Goal: Task Accomplishment & Management: Use online tool/utility

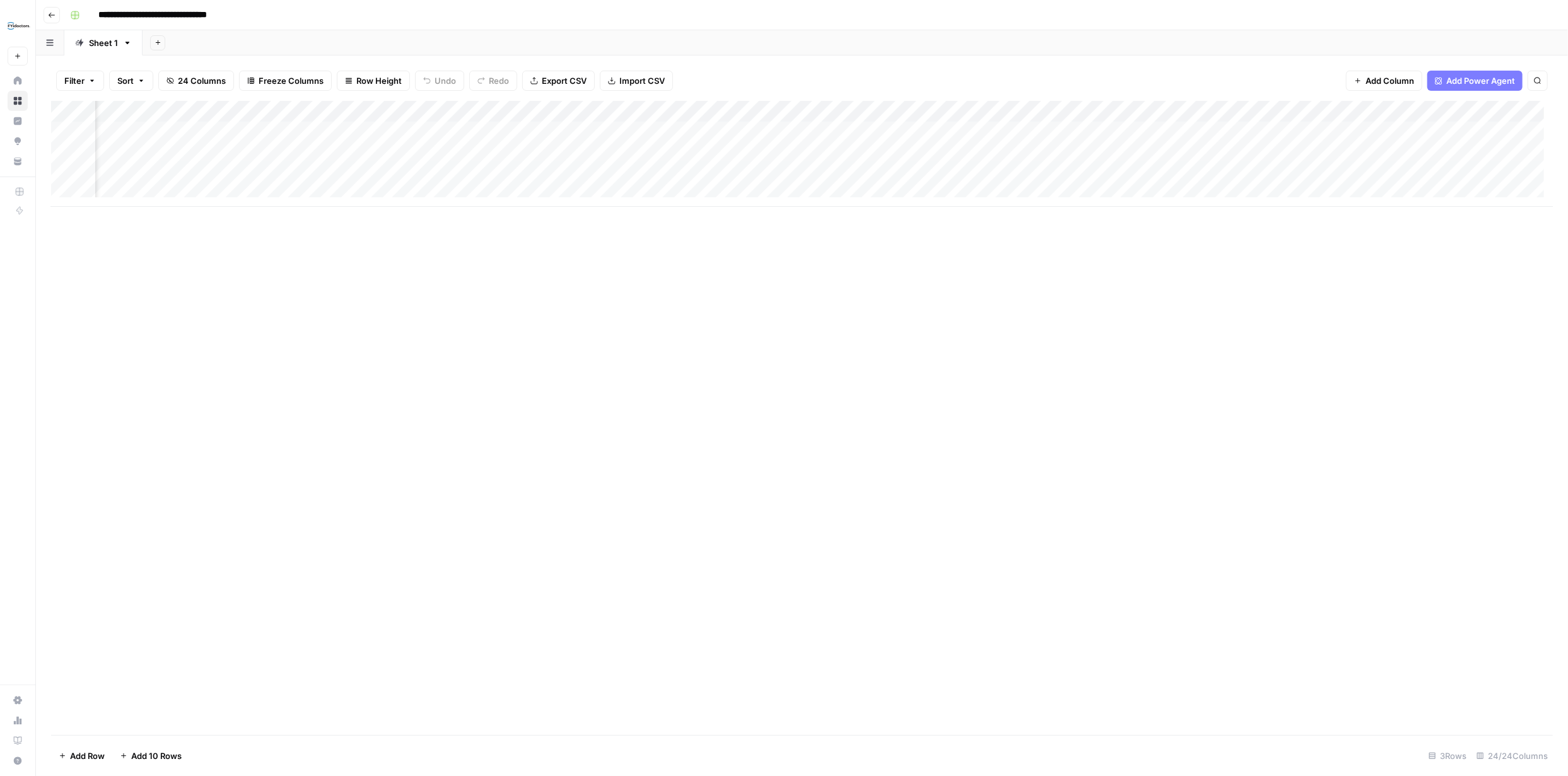
scroll to position [0, 1933]
click at [442, 172] on div "Add Column" at bounding box center [802, 154] width 1502 height 106
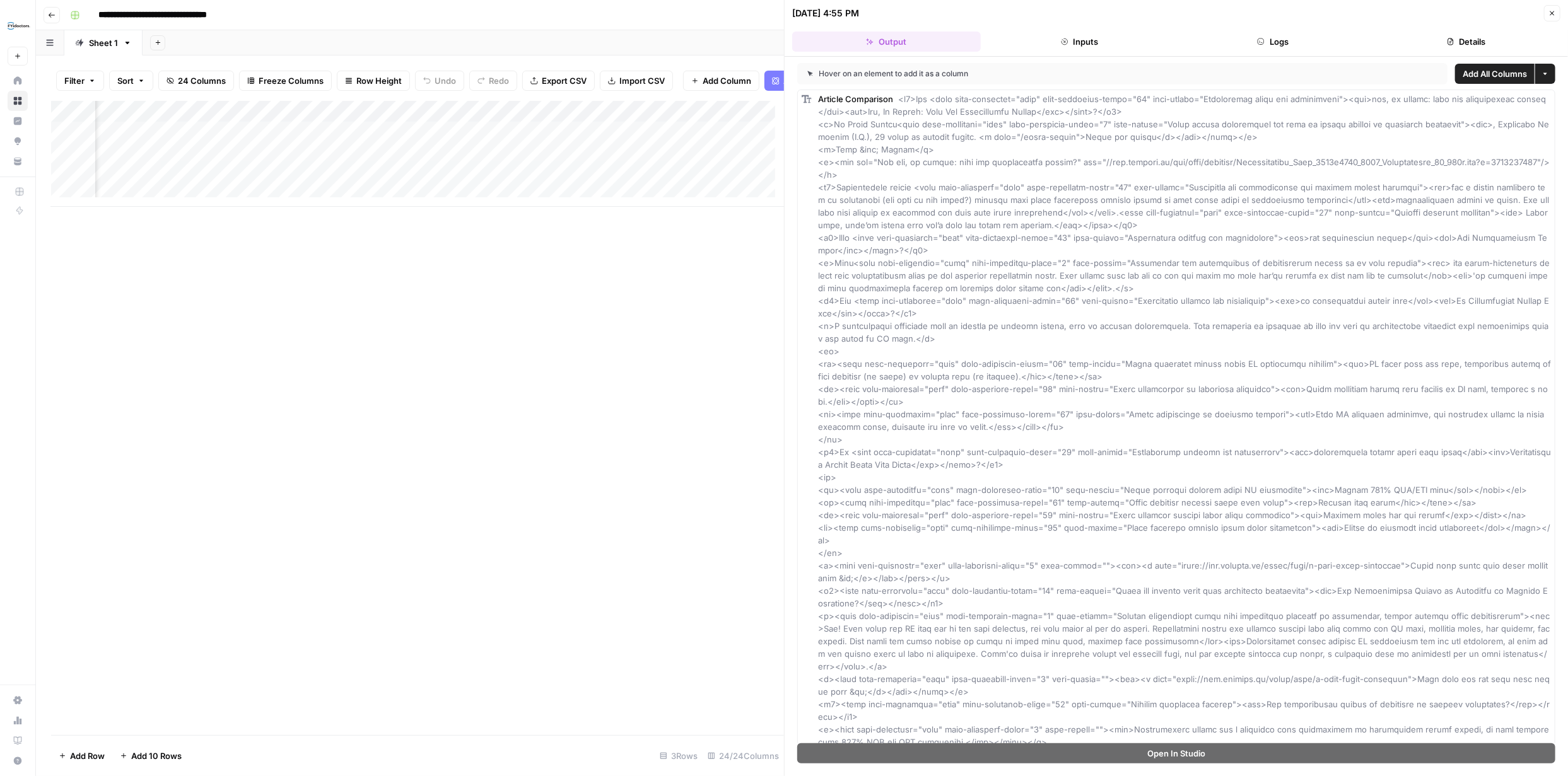
click at [1555, 8] on button "Close" at bounding box center [1552, 13] width 17 height 17
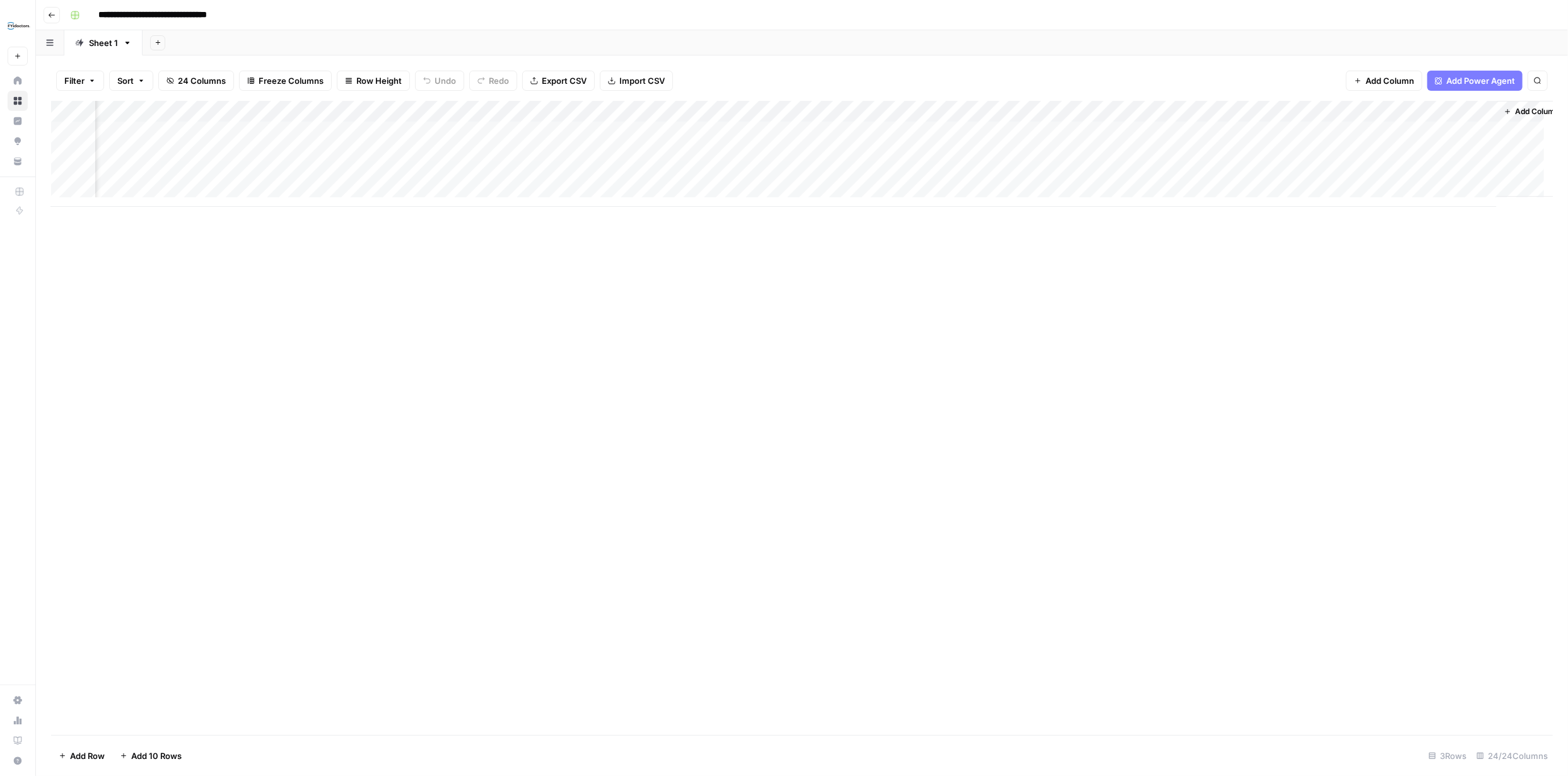
scroll to position [0, 1933]
click at [812, 172] on div "Add Column" at bounding box center [802, 154] width 1502 height 106
click at [800, 175] on div "Add Column" at bounding box center [802, 154] width 1502 height 106
click at [800, 175] on textarea "**********" at bounding box center [843, 182] width 253 height 30
click at [829, 259] on div "Add Column" at bounding box center [802, 417] width 1502 height 634
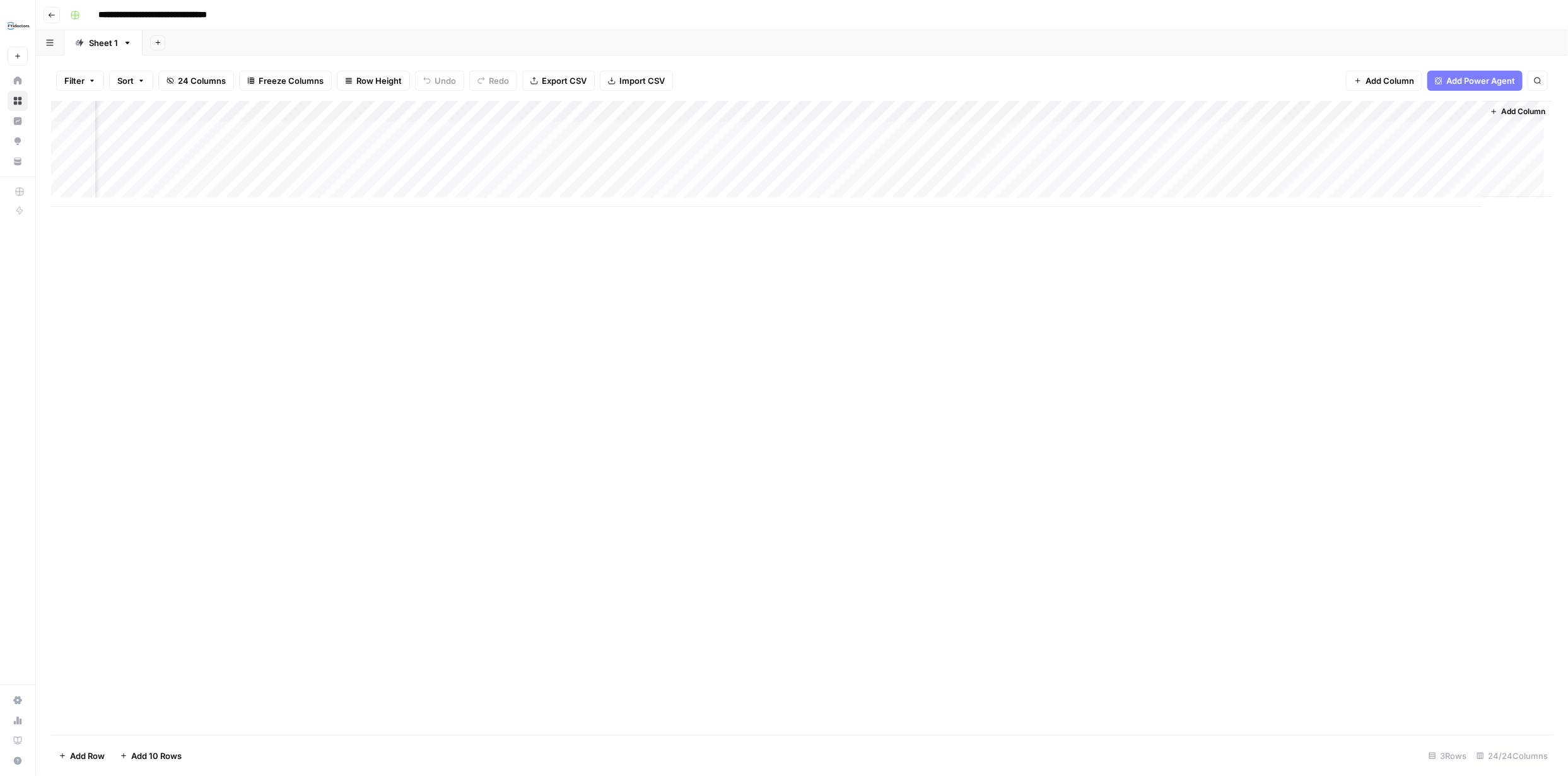
click at [780, 175] on div "Add Column" at bounding box center [802, 154] width 1502 height 106
click at [780, 175] on textarea "**********" at bounding box center [843, 182] width 253 height 30
click at [797, 238] on div "Add Column" at bounding box center [802, 417] width 1502 height 634
click at [920, 174] on div "Add Column" at bounding box center [802, 154] width 1502 height 106
click at [920, 173] on div "Add Column" at bounding box center [802, 154] width 1502 height 106
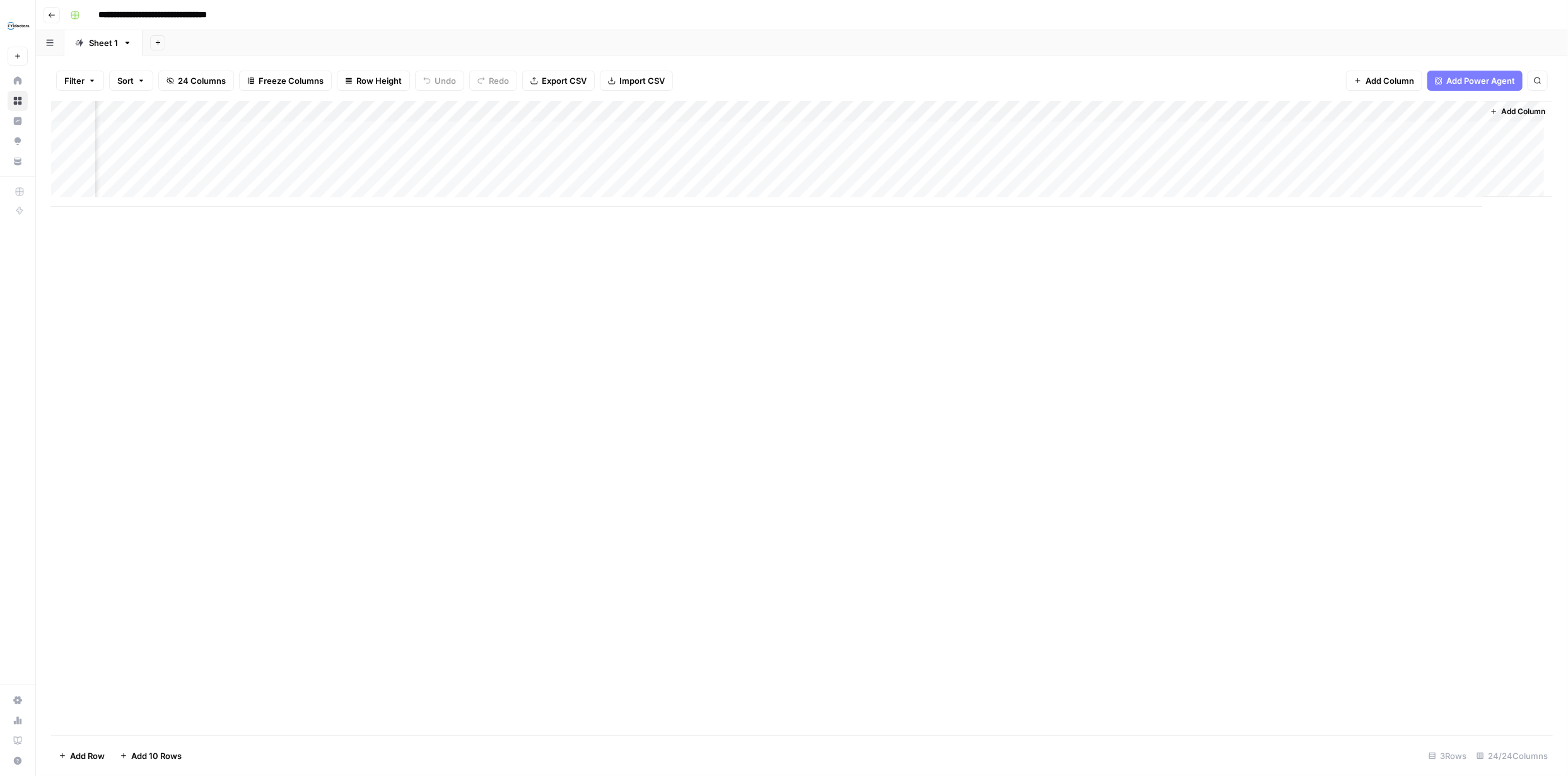
click at [1115, 267] on div "Add Column" at bounding box center [802, 417] width 1502 height 634
click at [1014, 174] on div "Add Column" at bounding box center [802, 154] width 1502 height 106
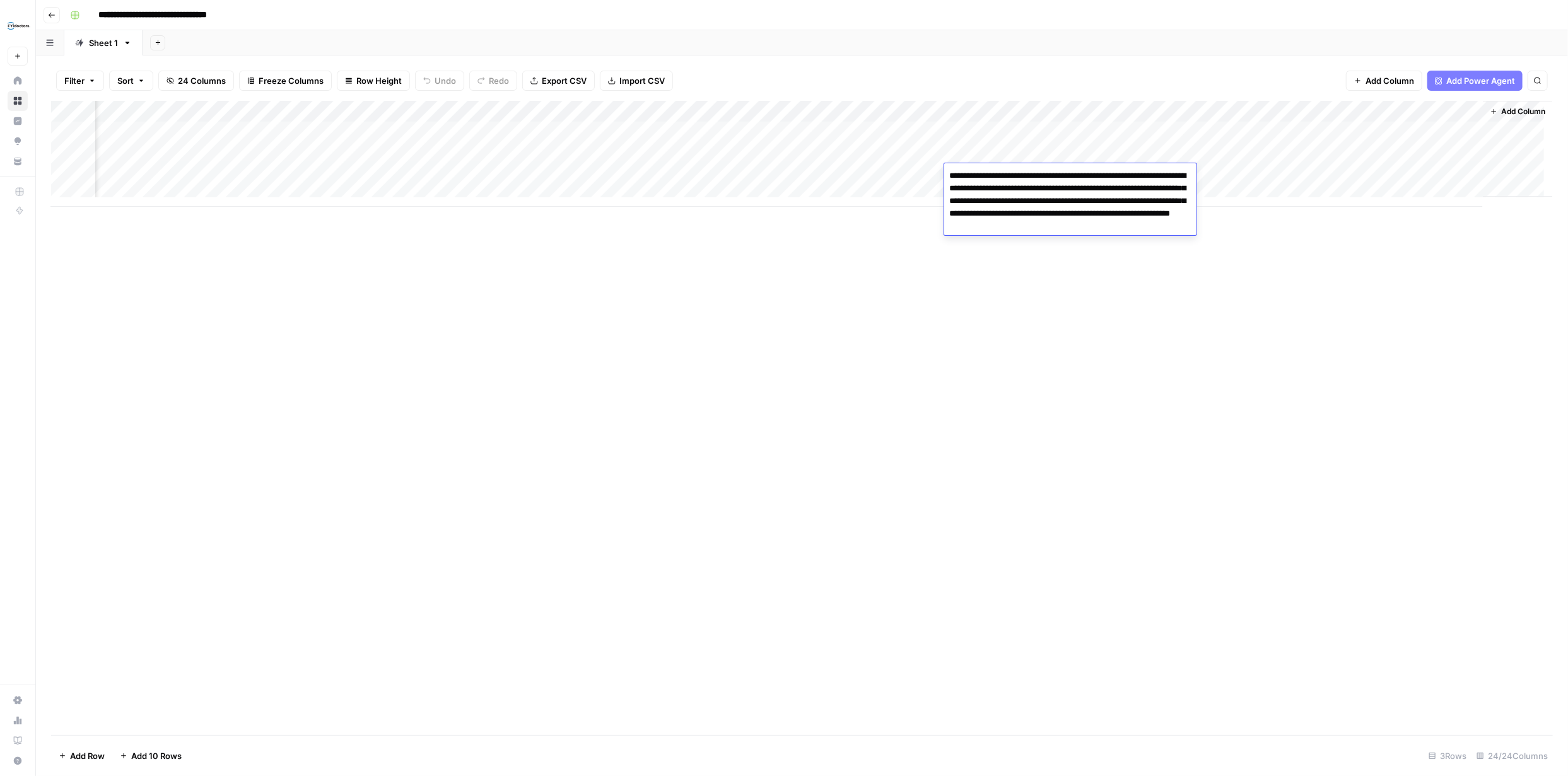
click at [1012, 306] on div "Add Column" at bounding box center [802, 417] width 1502 height 634
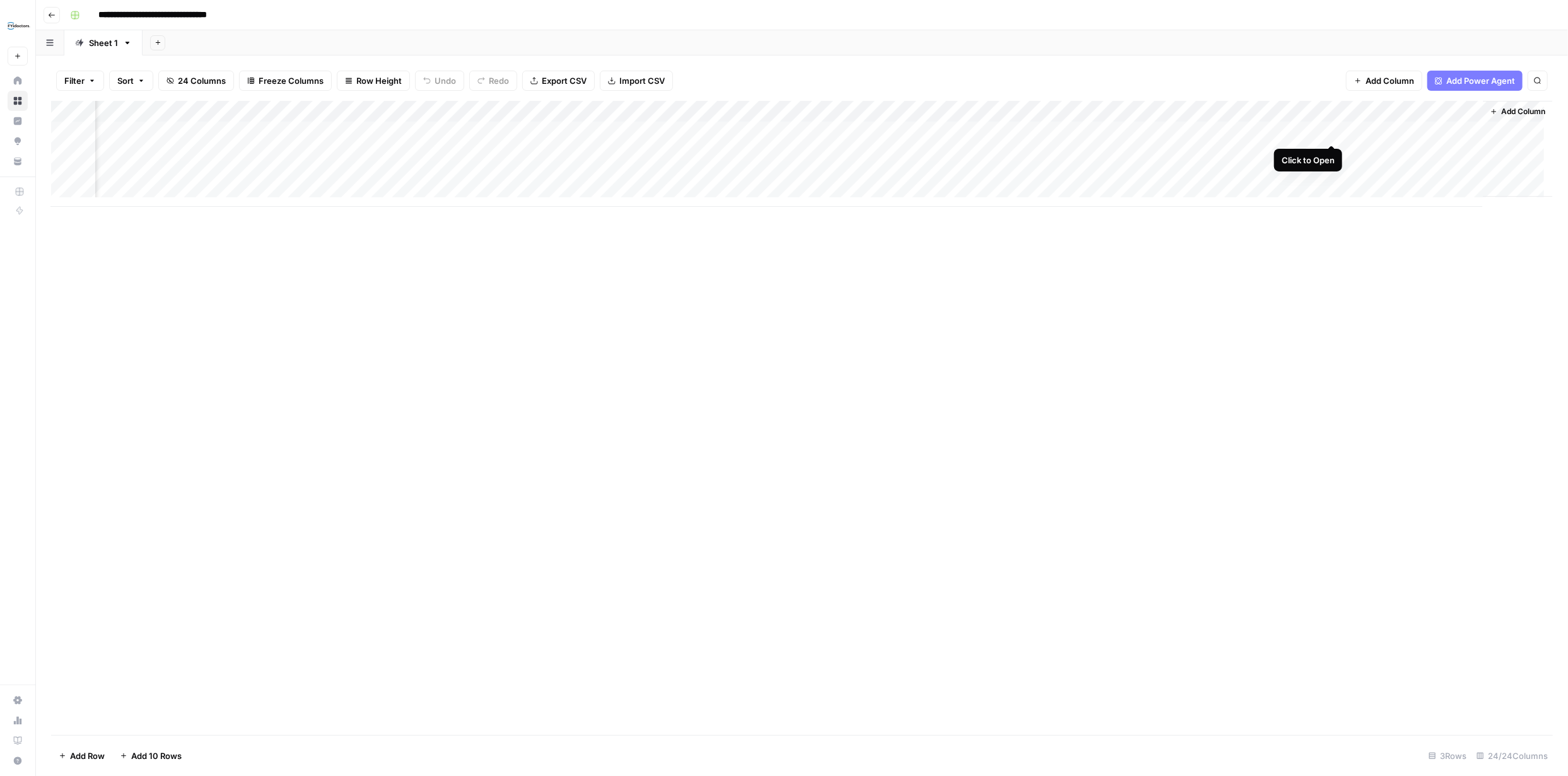
click at [1331, 131] on div "Add Column" at bounding box center [802, 154] width 1502 height 106
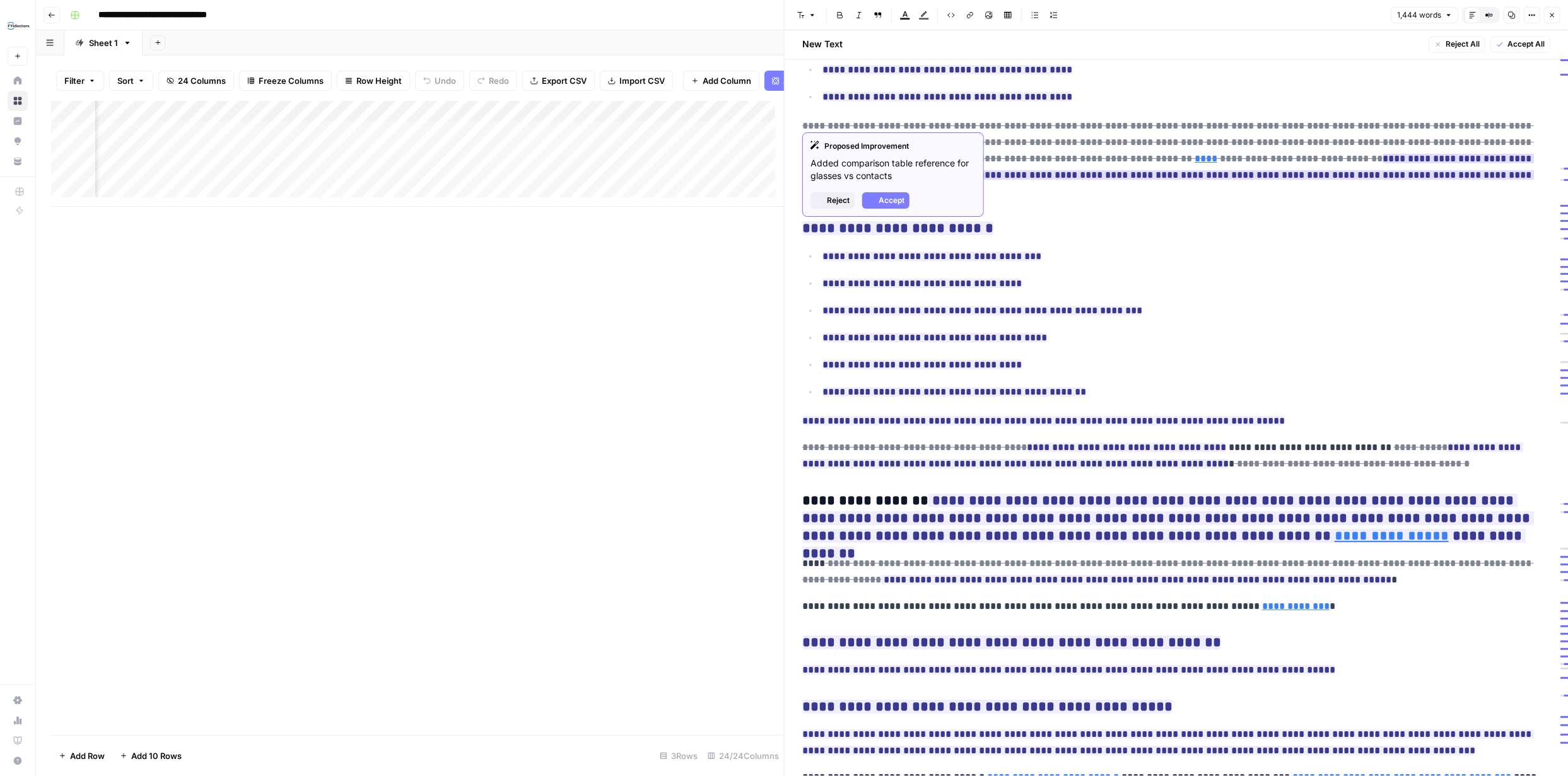
scroll to position [1962, 0]
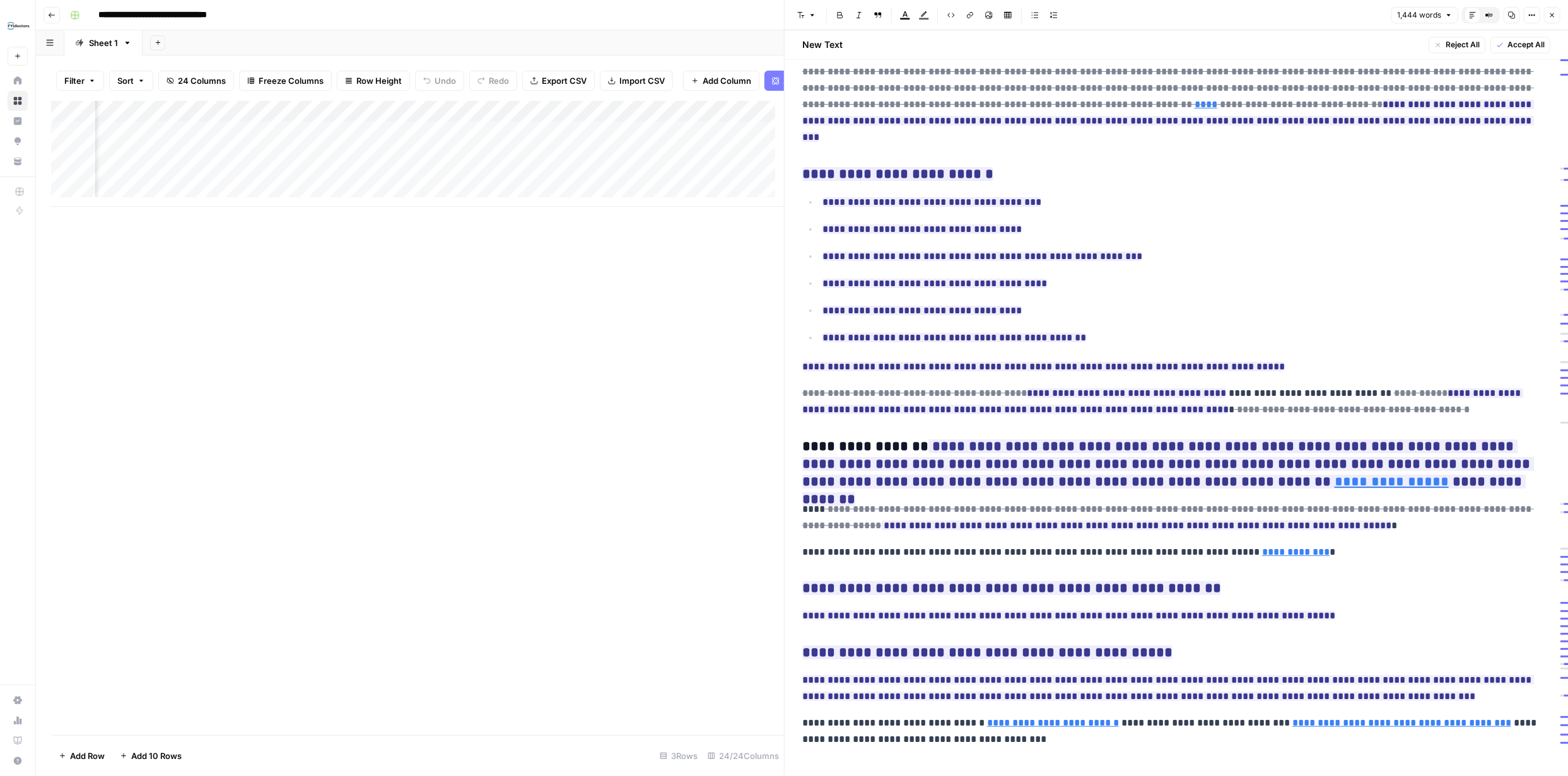
click at [1530, 42] on span "Accept All" at bounding box center [1526, 44] width 37 height 11
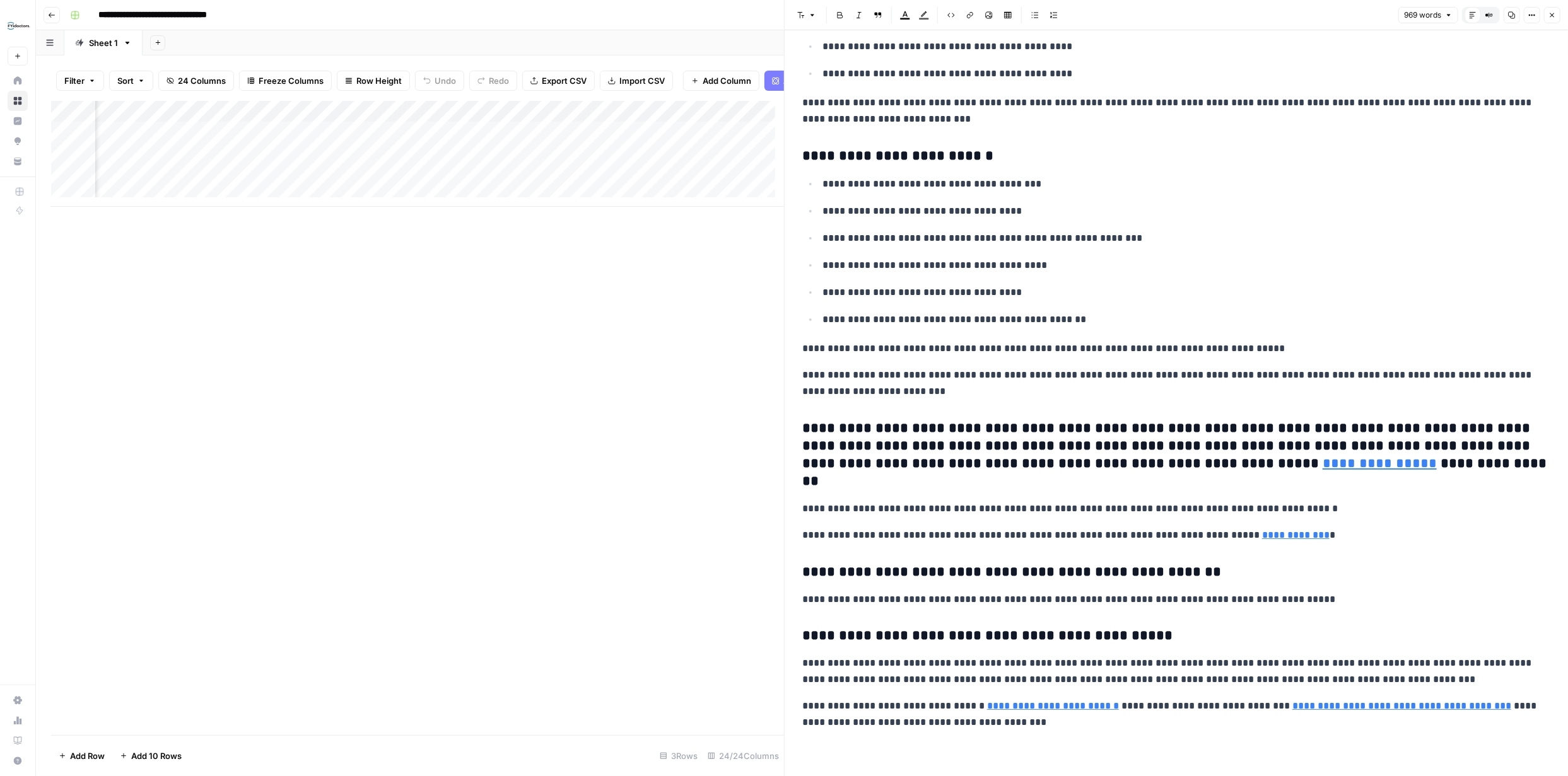
scroll to position [1598, 0]
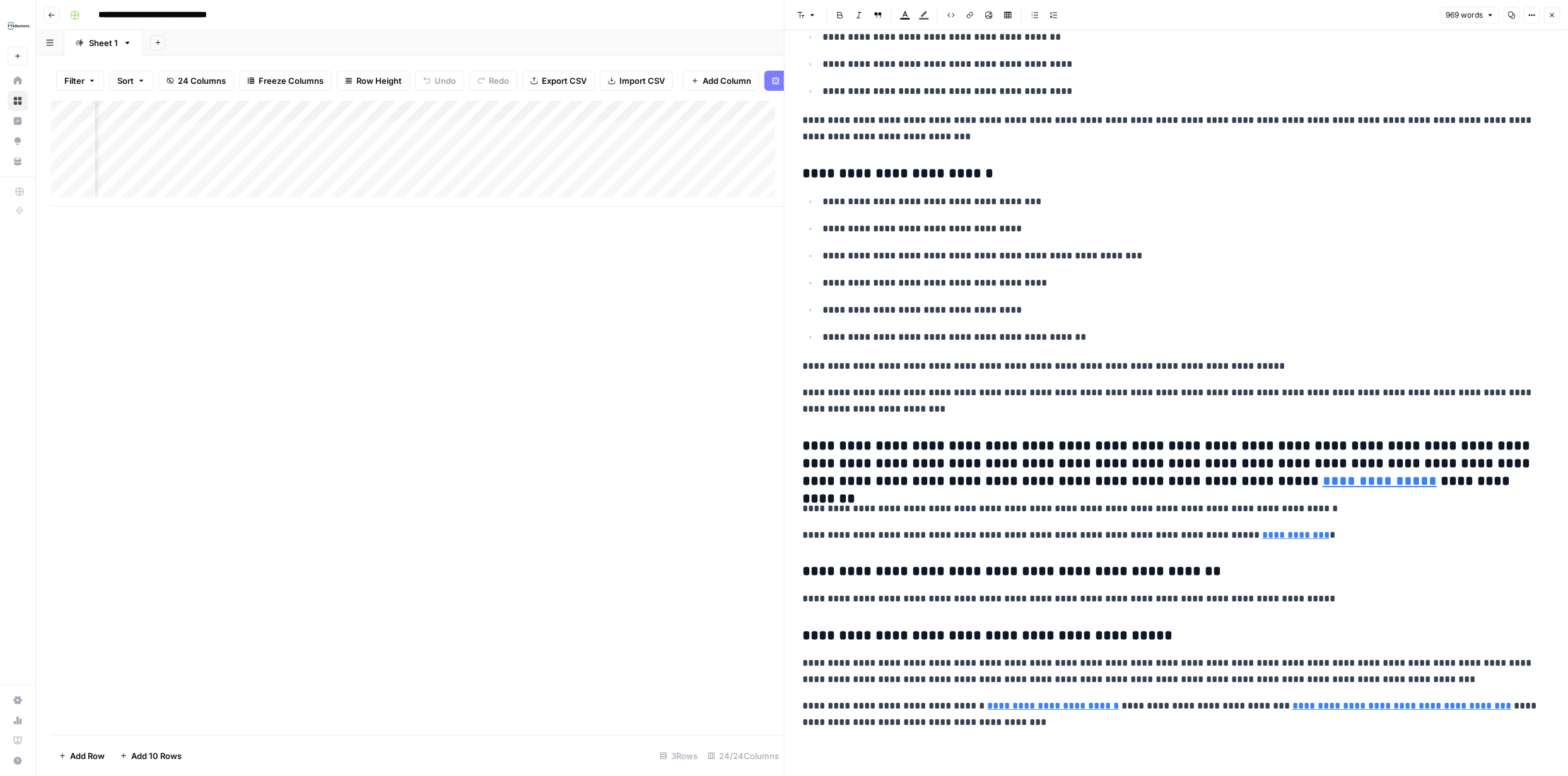
click at [1551, 9] on button "Close" at bounding box center [1552, 15] width 17 height 17
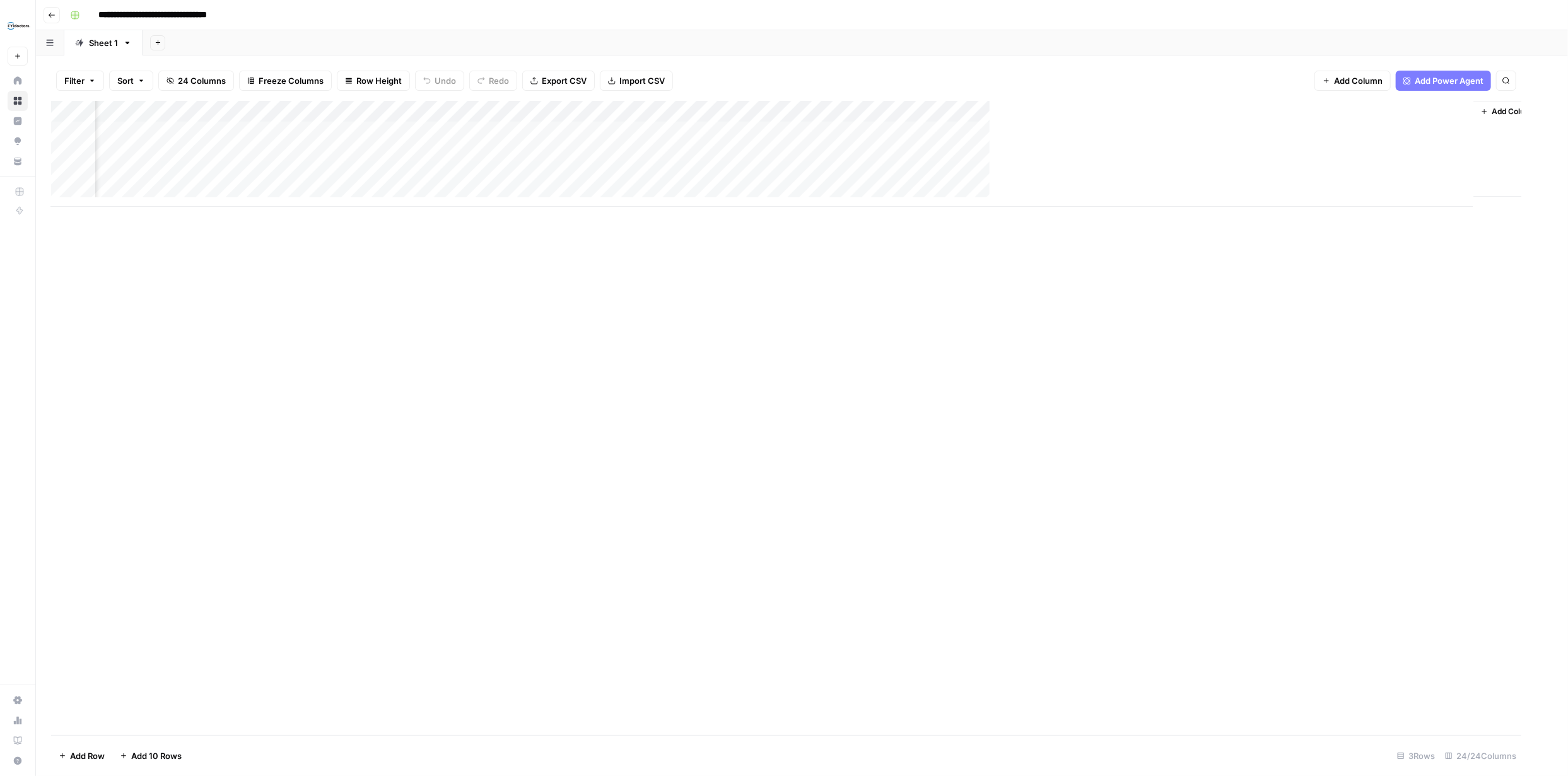
scroll to position [0, 1917]
click at [1345, 174] on div "Add Column" at bounding box center [802, 154] width 1502 height 106
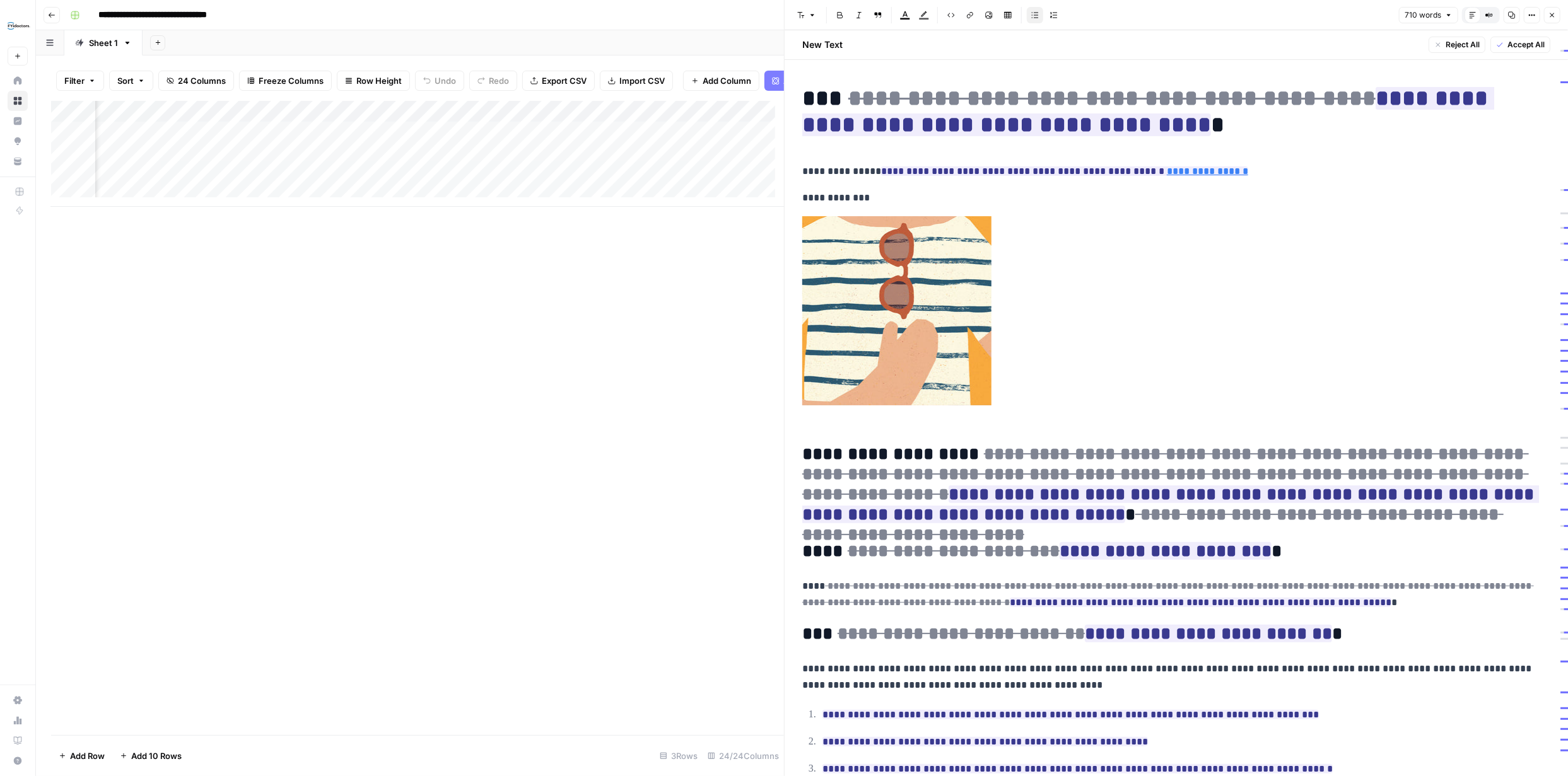
click at [1520, 39] on span "Accept All" at bounding box center [1526, 44] width 37 height 11
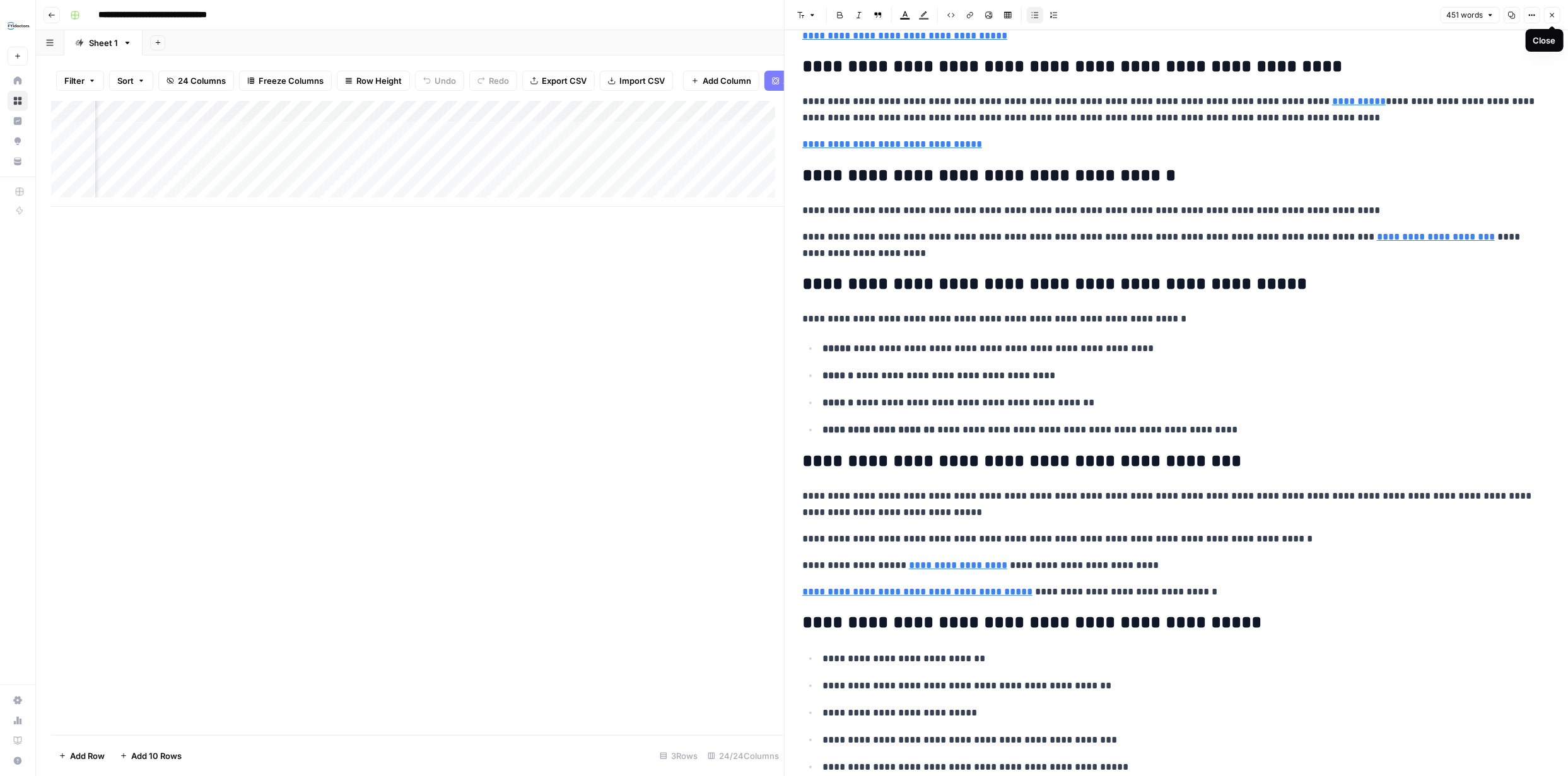
click at [1556, 17] on button "Close" at bounding box center [1552, 15] width 17 height 17
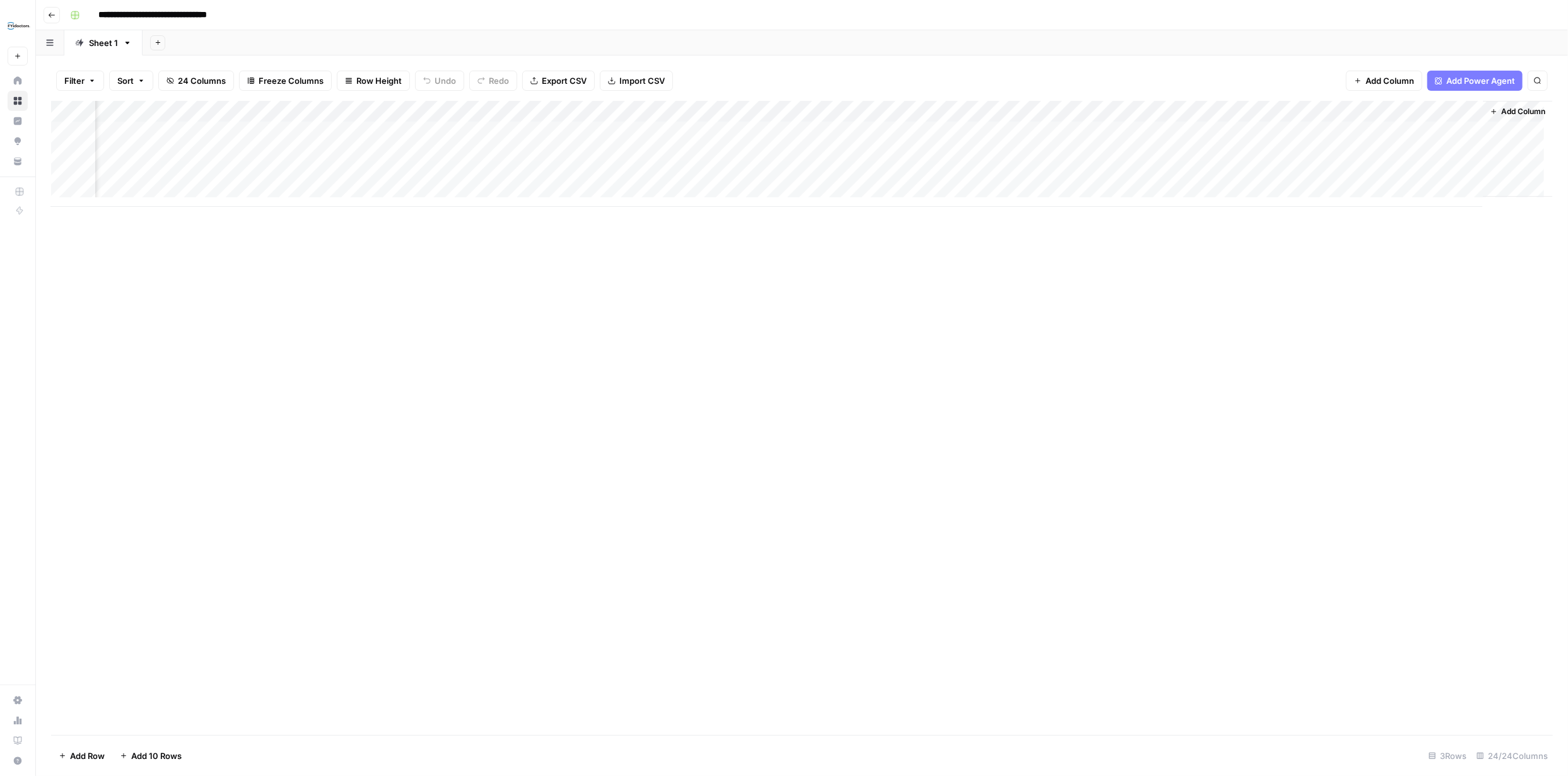
scroll to position [0, 1933]
click at [1505, 113] on span "Add Column" at bounding box center [1524, 111] width 44 height 11
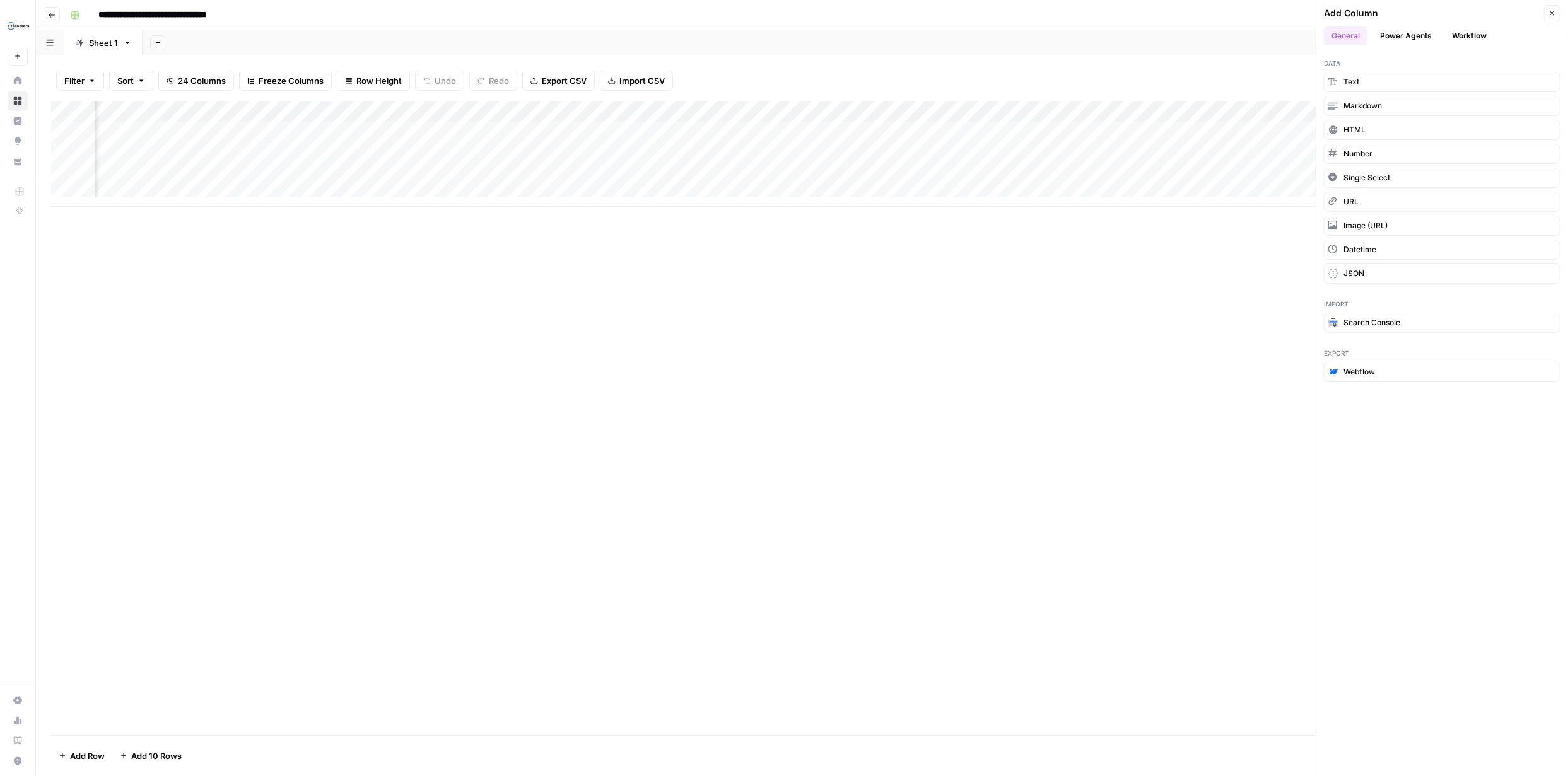
click at [1422, 33] on button "Power Agents" at bounding box center [1406, 36] width 67 height 19
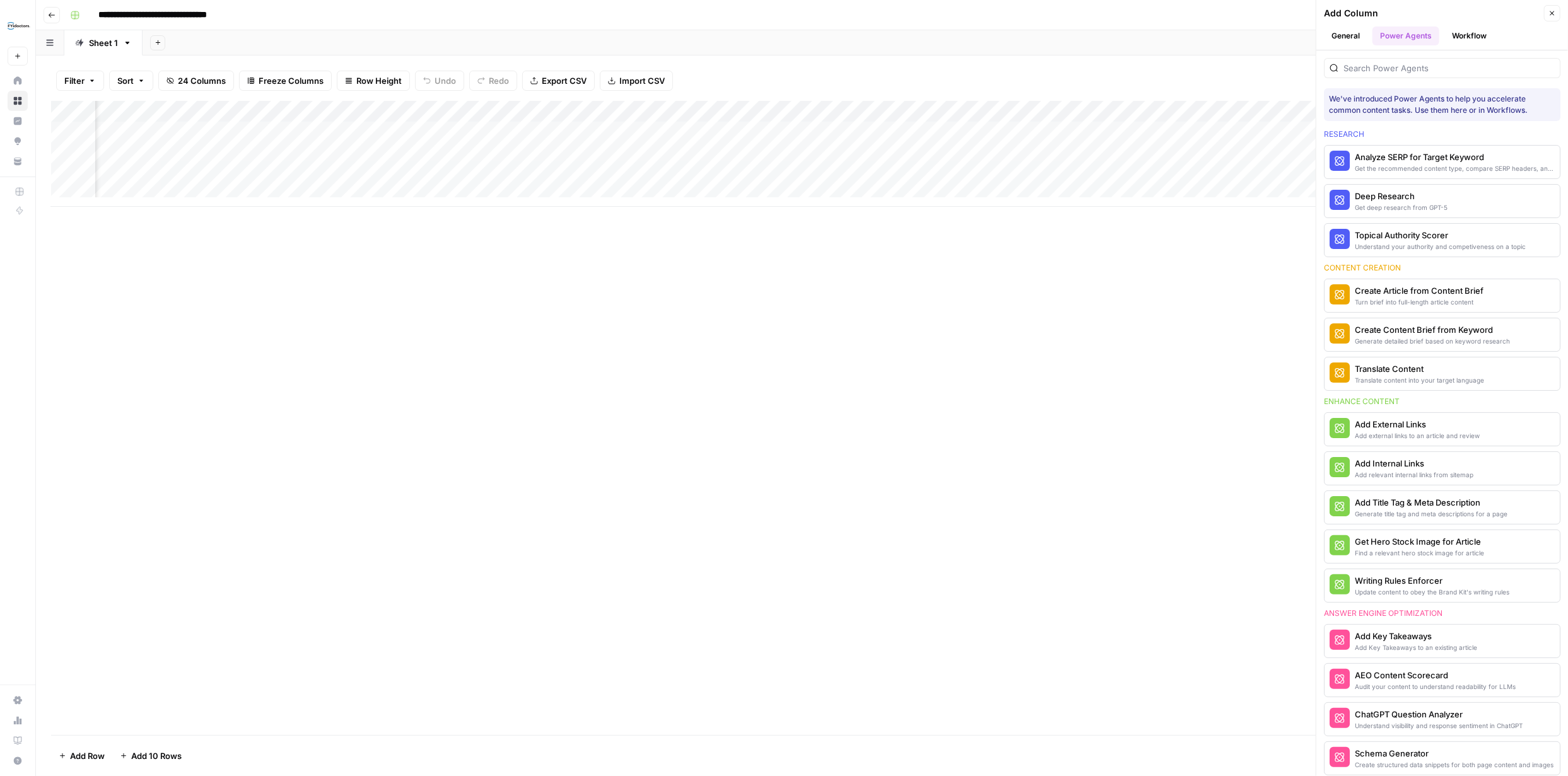
click at [1431, 75] on div at bounding box center [1442, 68] width 237 height 20
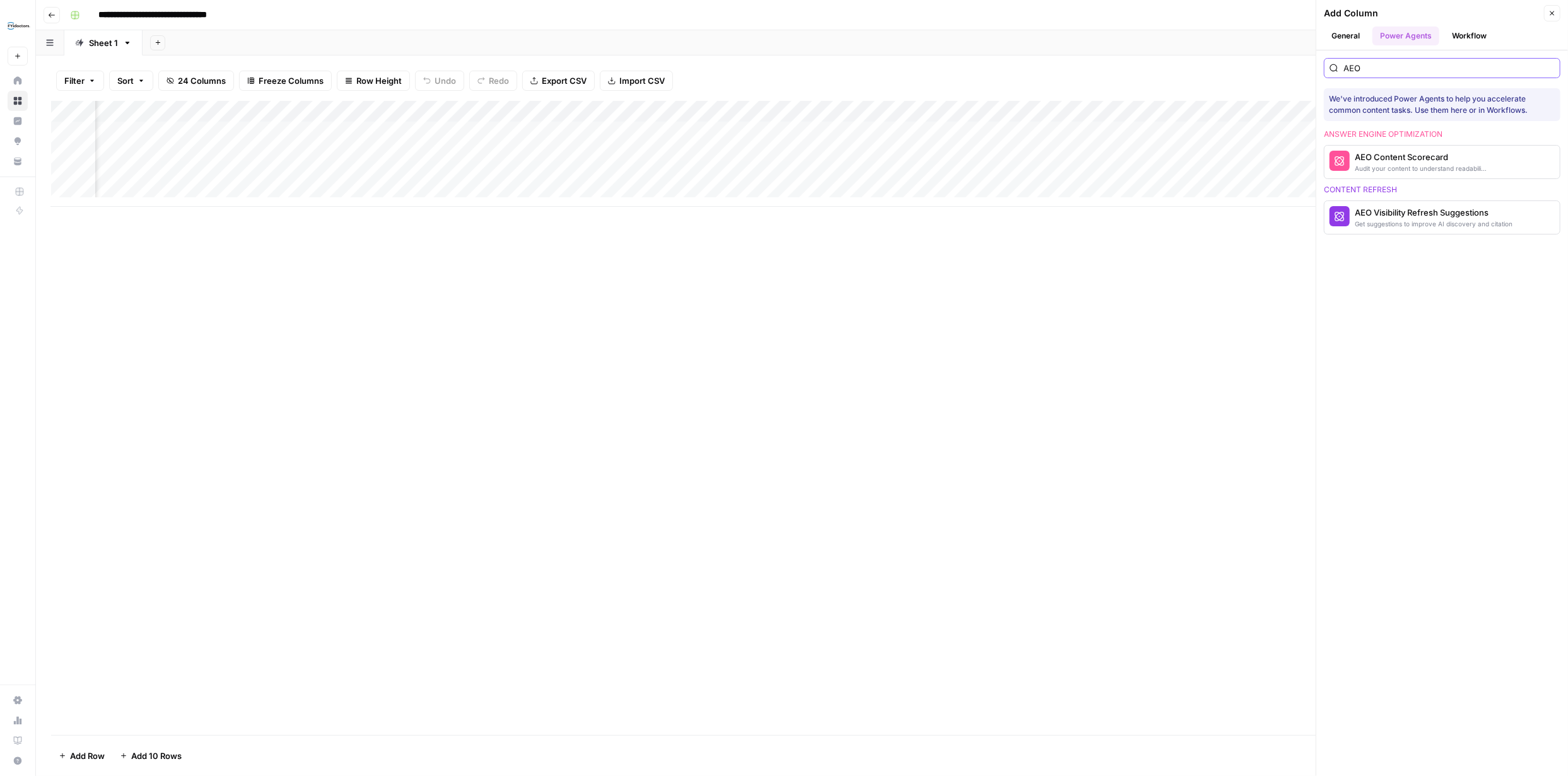
type input "AEO"
click at [1420, 157] on div "AEO Content Scorecard" at bounding box center [1421, 156] width 133 height 13
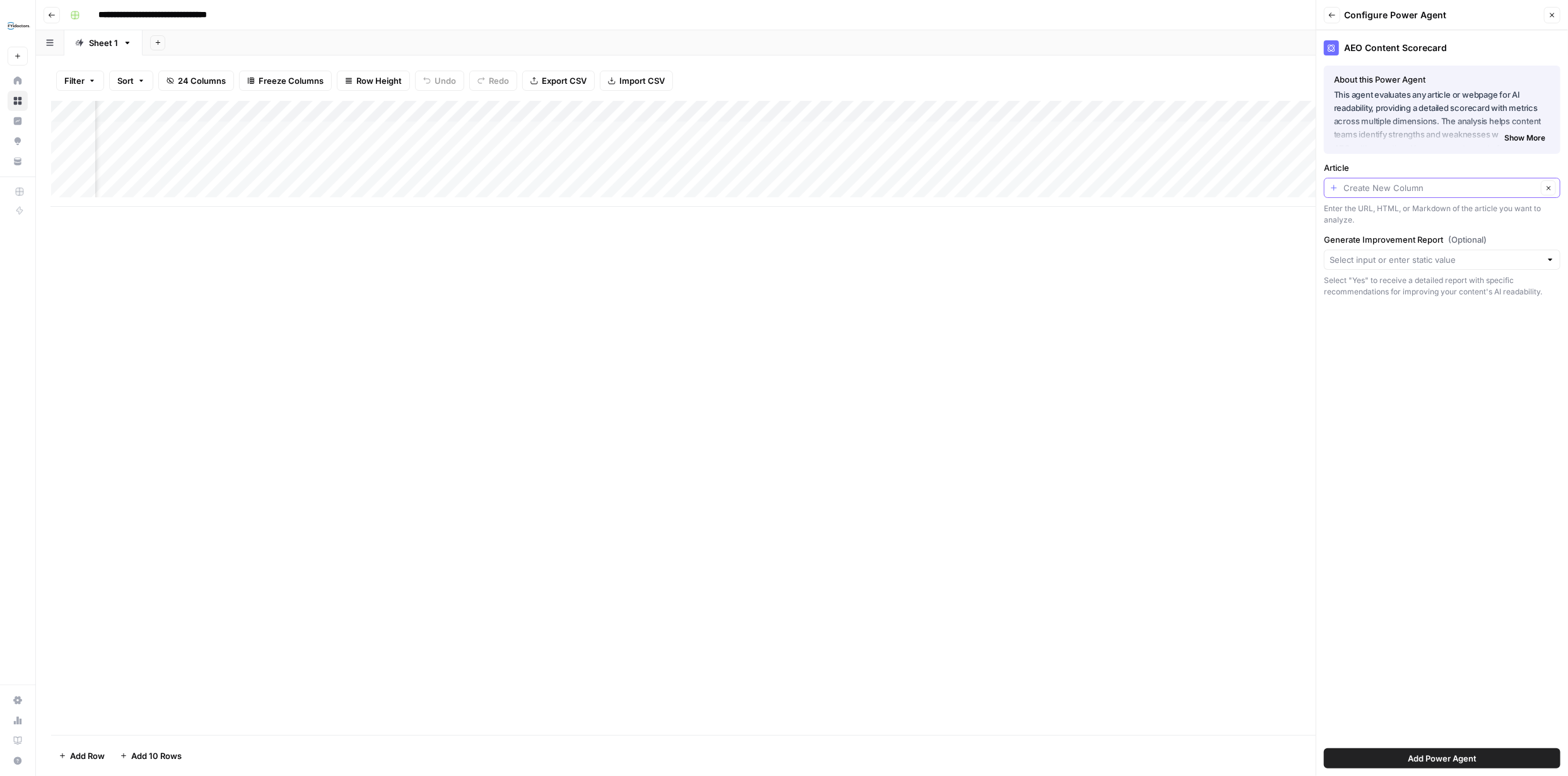
click at [1529, 187] on input "Article" at bounding box center [1440, 188] width 194 height 13
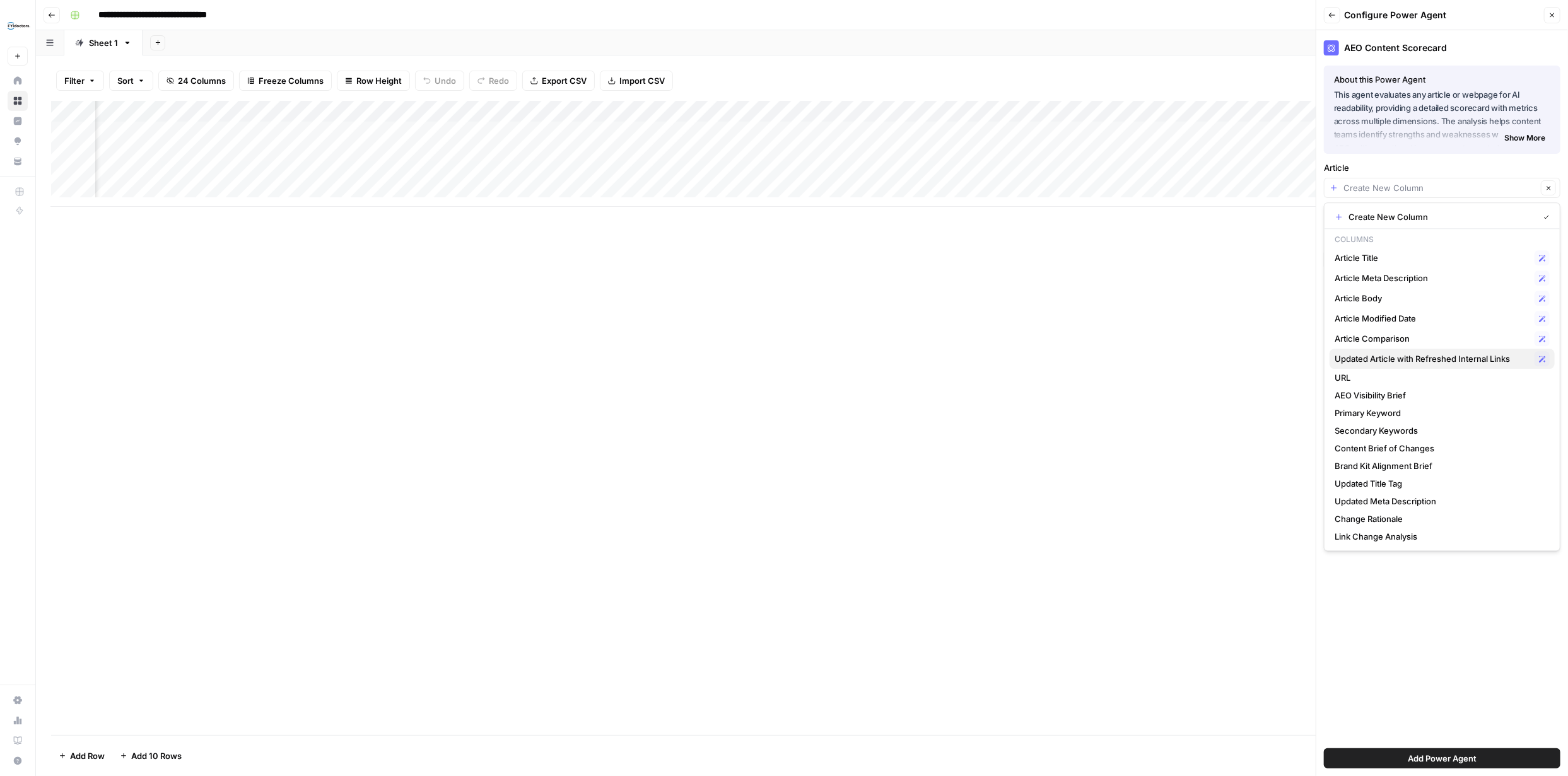
click at [1392, 359] on span "Updated Article with Refreshed Internal Links" at bounding box center [1432, 359] width 195 height 13
type input "Updated Article with Refreshed Internal Links"
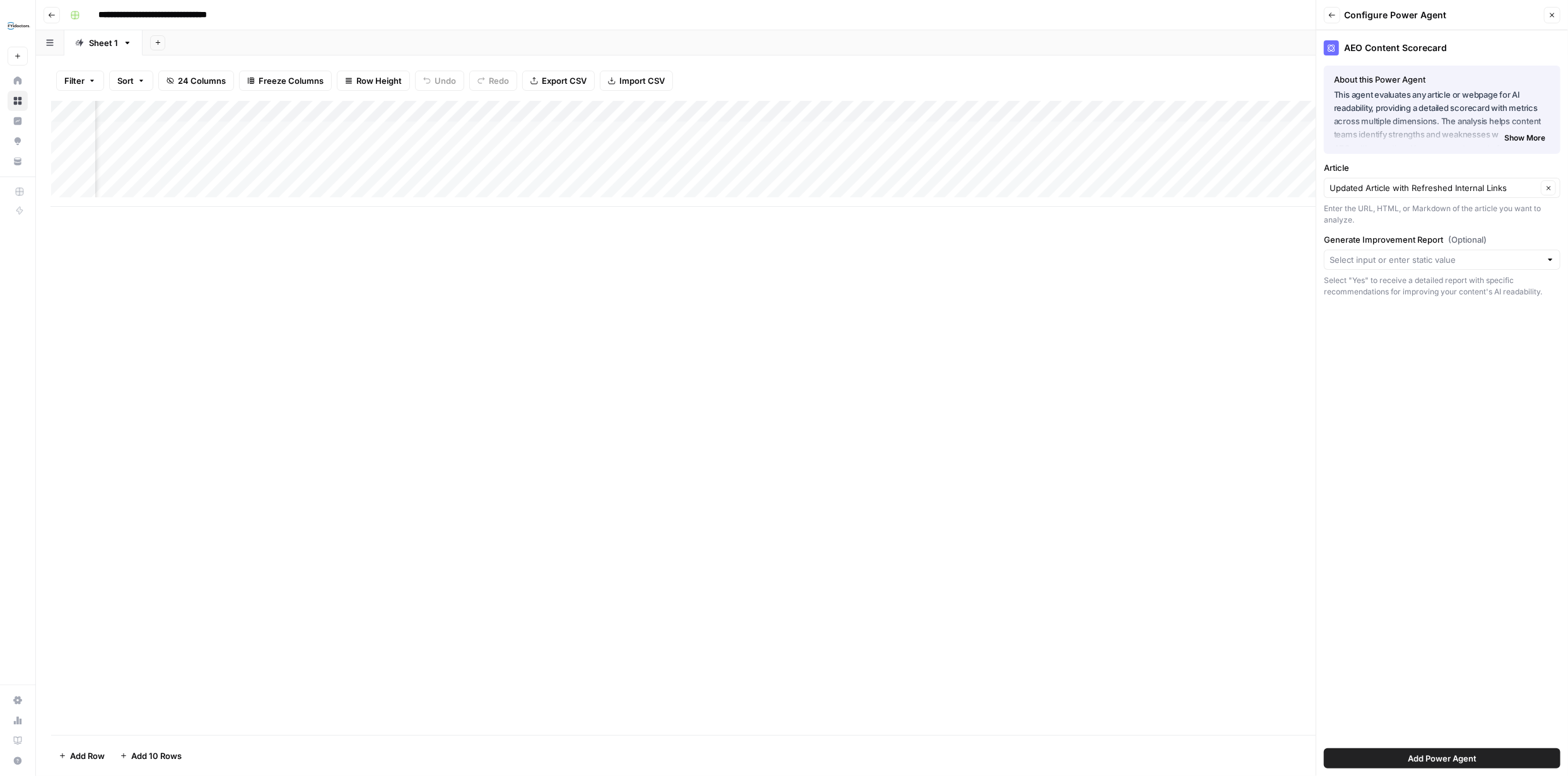
click at [1471, 757] on span "Add Power Agent" at bounding box center [1442, 758] width 69 height 13
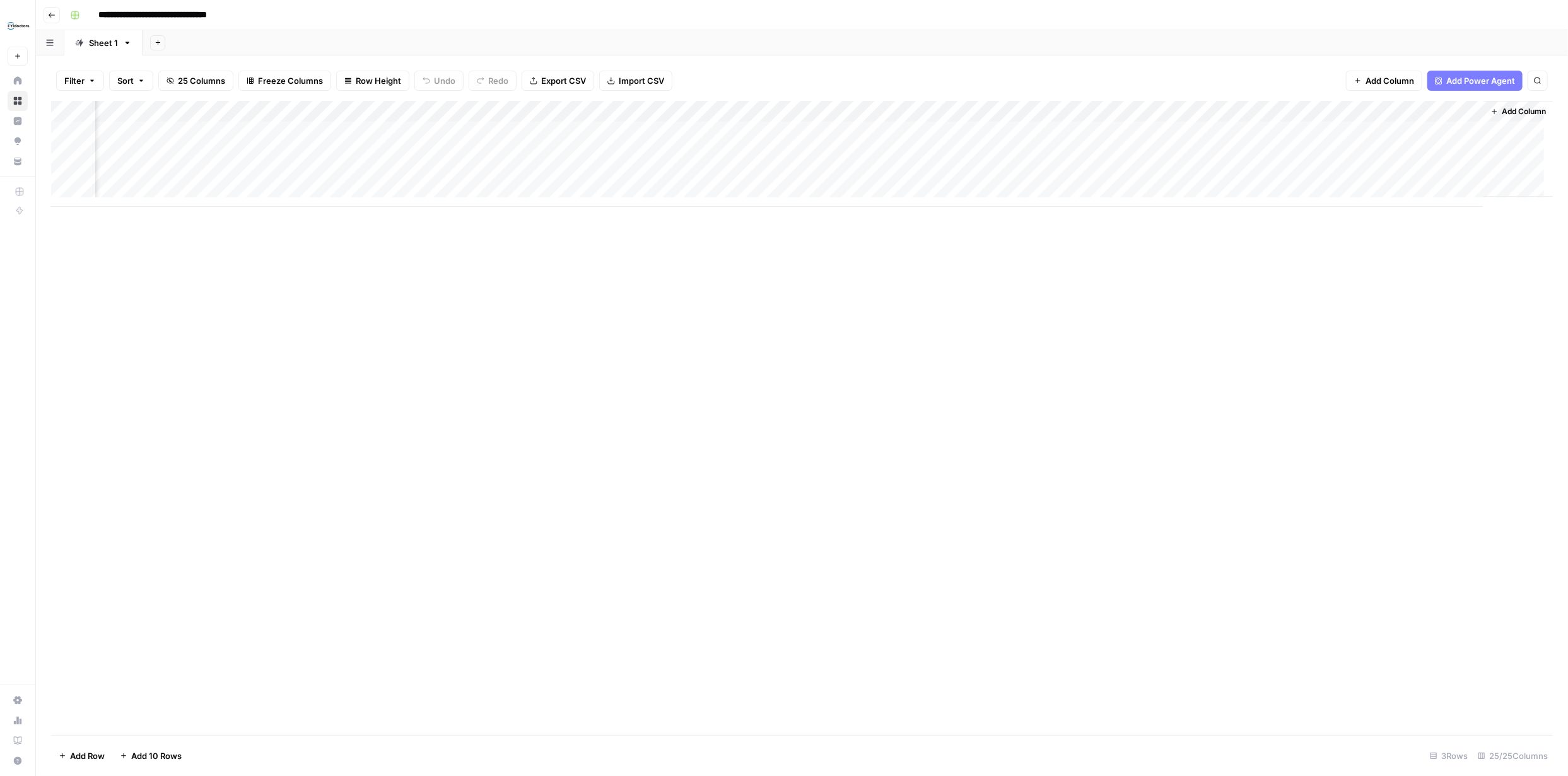
scroll to position [0, 2084]
click at [1168, 112] on div "Add Column" at bounding box center [802, 154] width 1502 height 106
click at [1425, 302] on div "Add Column" at bounding box center [802, 417] width 1502 height 634
click at [1400, 131] on div "Add Column" at bounding box center [802, 154] width 1502 height 106
click at [1394, 131] on div "Add Column" at bounding box center [802, 154] width 1502 height 106
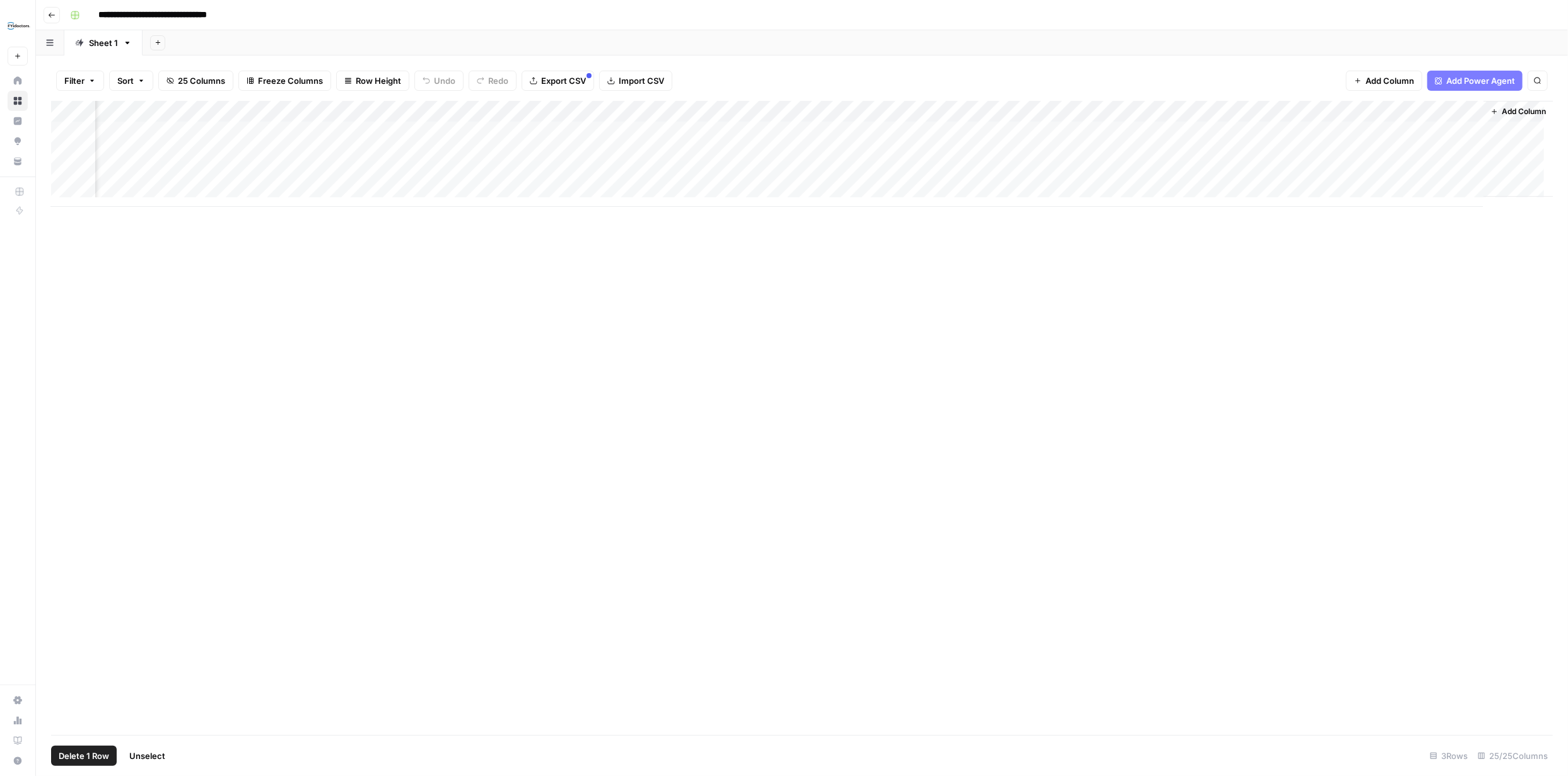
click at [65, 152] on div "Add Column" at bounding box center [802, 154] width 1502 height 106
click at [110, 756] on button "Delete 1 Row" at bounding box center [84, 755] width 66 height 20
click at [735, 146] on span "Delete" at bounding box center [739, 145] width 27 height 13
click at [1405, 150] on div "Add Column" at bounding box center [802, 142] width 1502 height 84
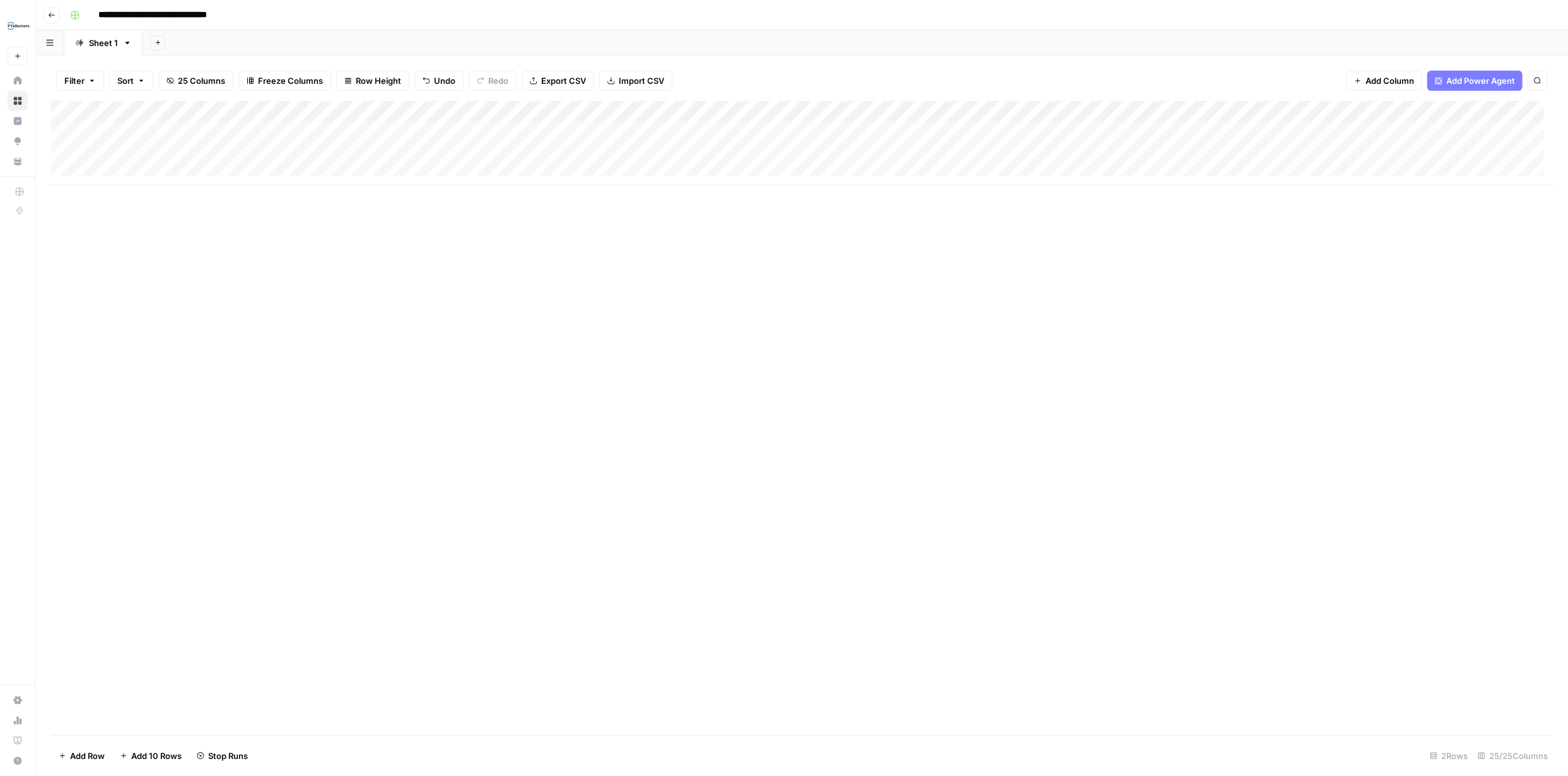
scroll to position [0, 0]
click at [168, 131] on div "Add Column" at bounding box center [802, 142] width 1502 height 84
click at [401, 131] on div "Add Column" at bounding box center [802, 142] width 1502 height 84
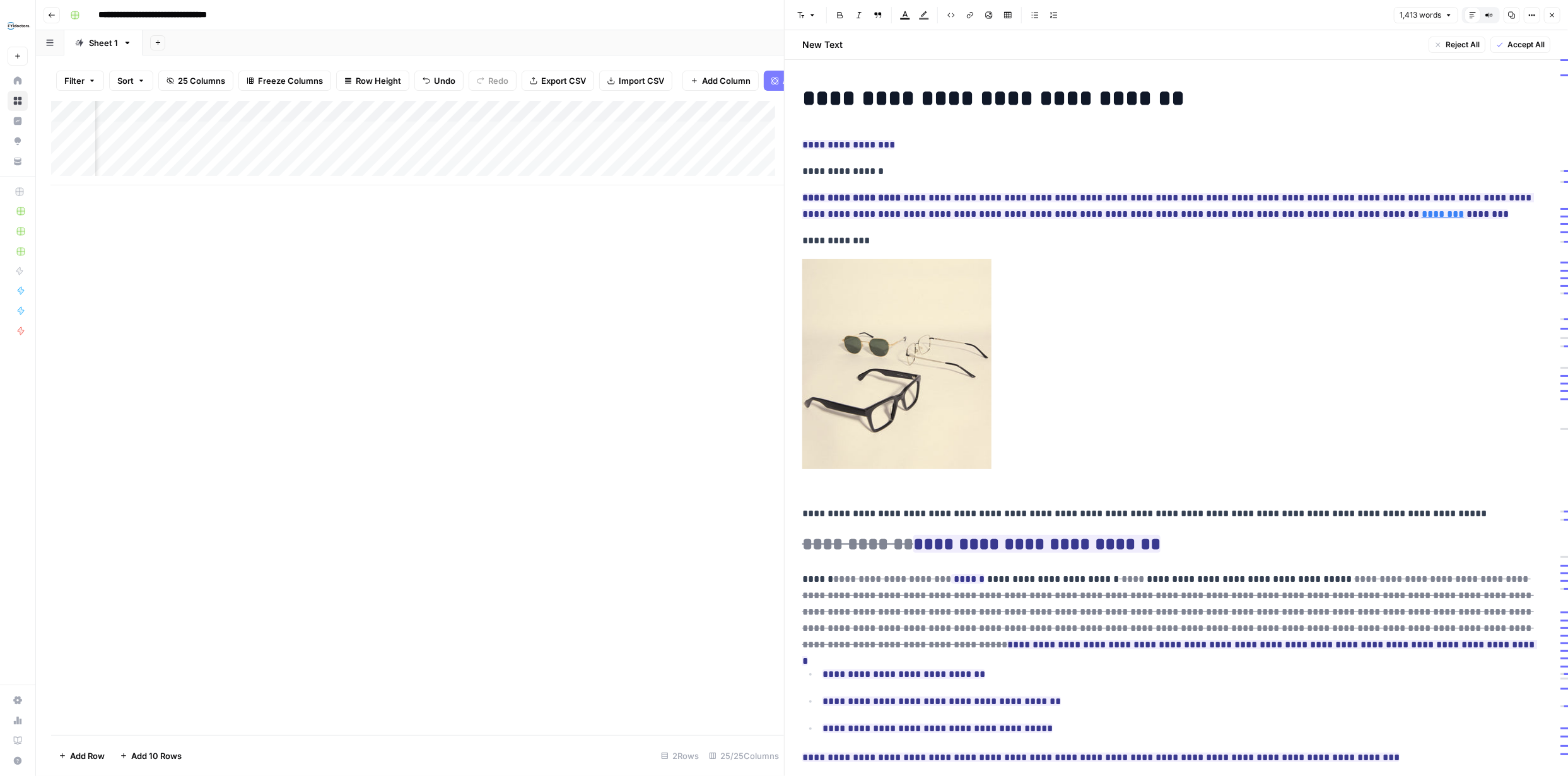
click at [1555, 15] on span "Close" at bounding box center [1555, 15] width 1 height 1
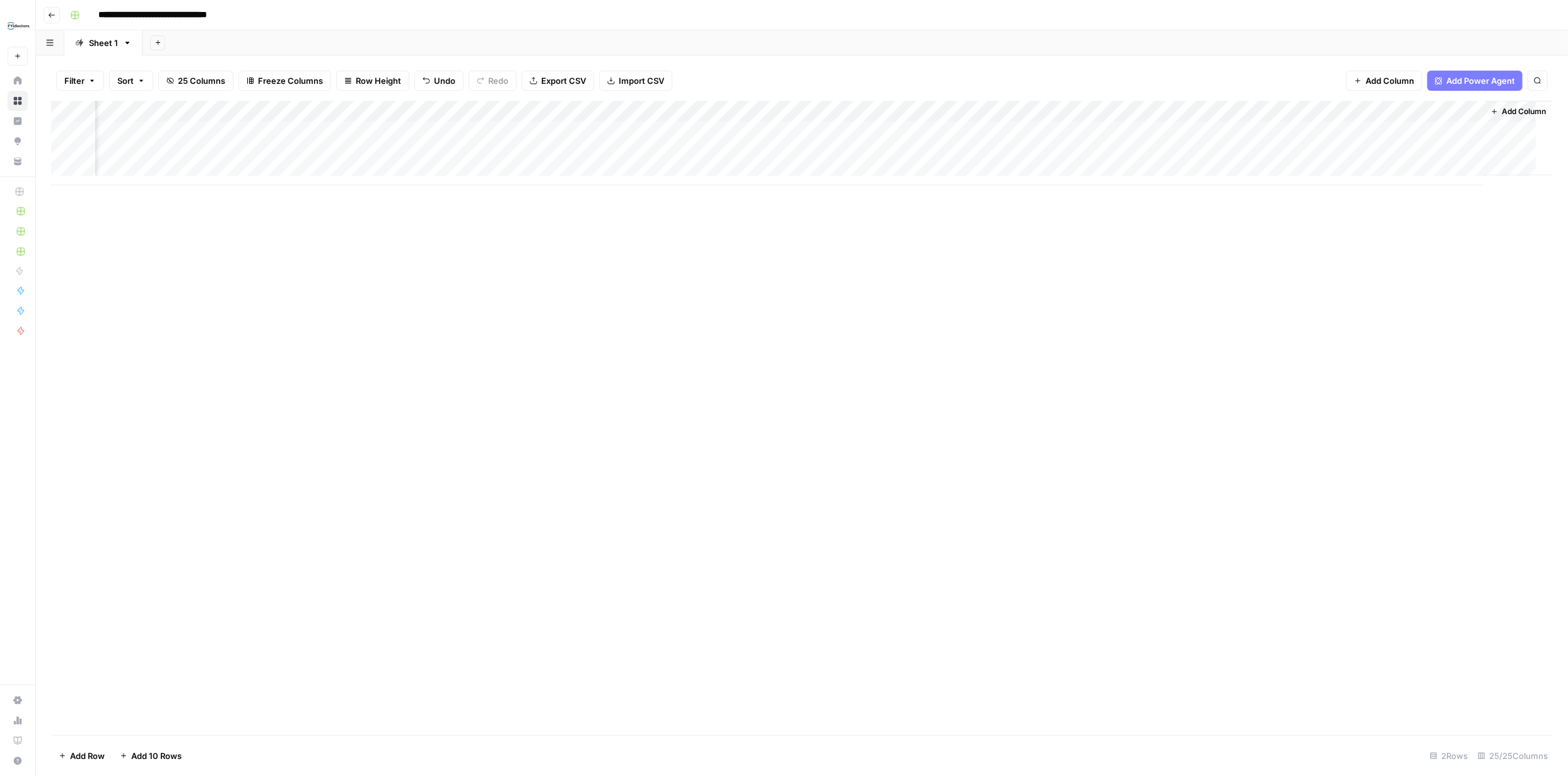
scroll to position [0, 2069]
click at [419, 154] on div "Add Column" at bounding box center [802, 142] width 1502 height 84
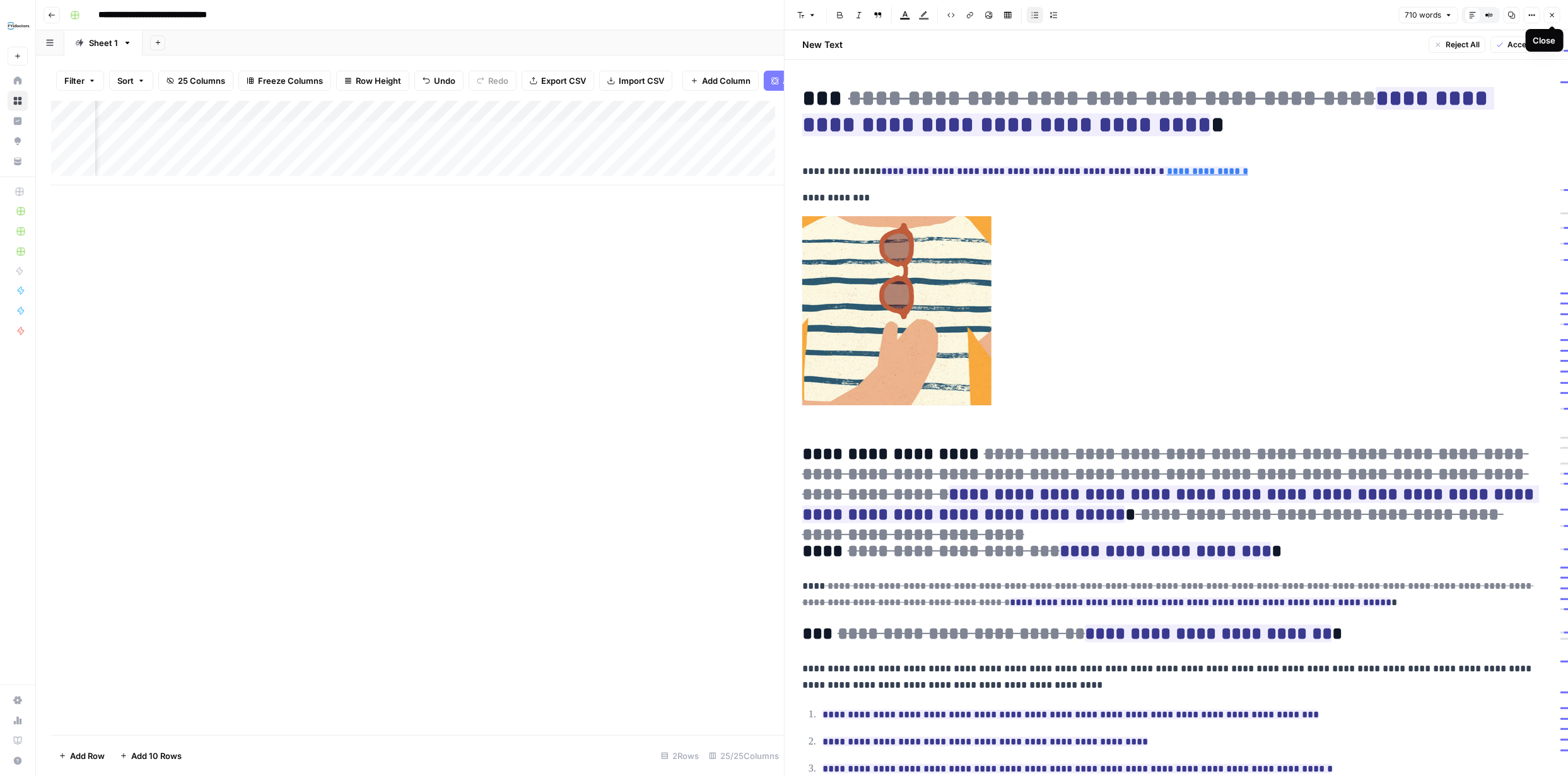
click at [1556, 12] on button "Close" at bounding box center [1552, 15] width 17 height 17
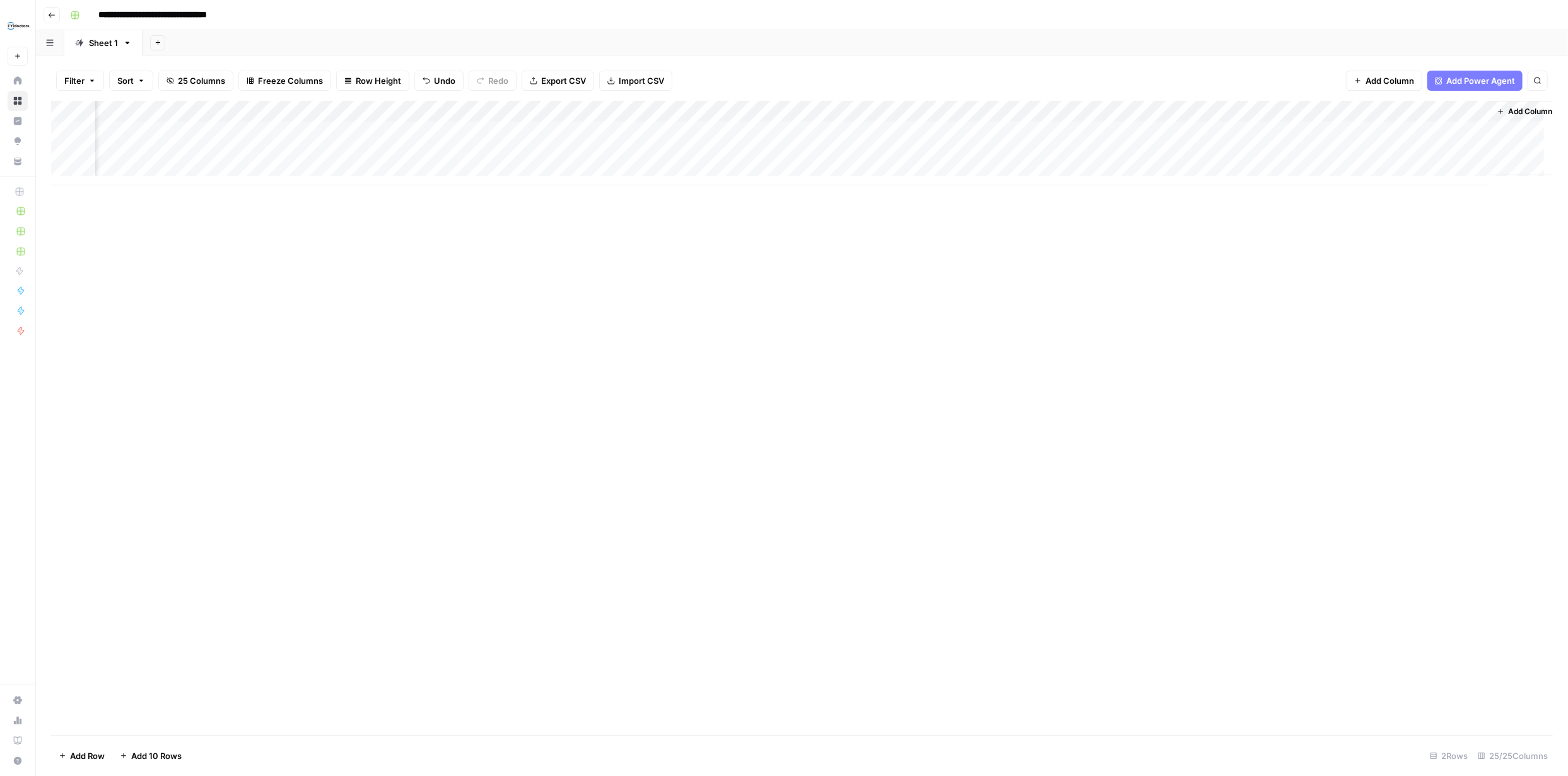
click at [552, 112] on div "Add Column" at bounding box center [802, 142] width 1502 height 84
click at [843, 270] on div "Add Column" at bounding box center [802, 417] width 1502 height 634
click at [82, 129] on div "Add Column" at bounding box center [802, 142] width 1502 height 84
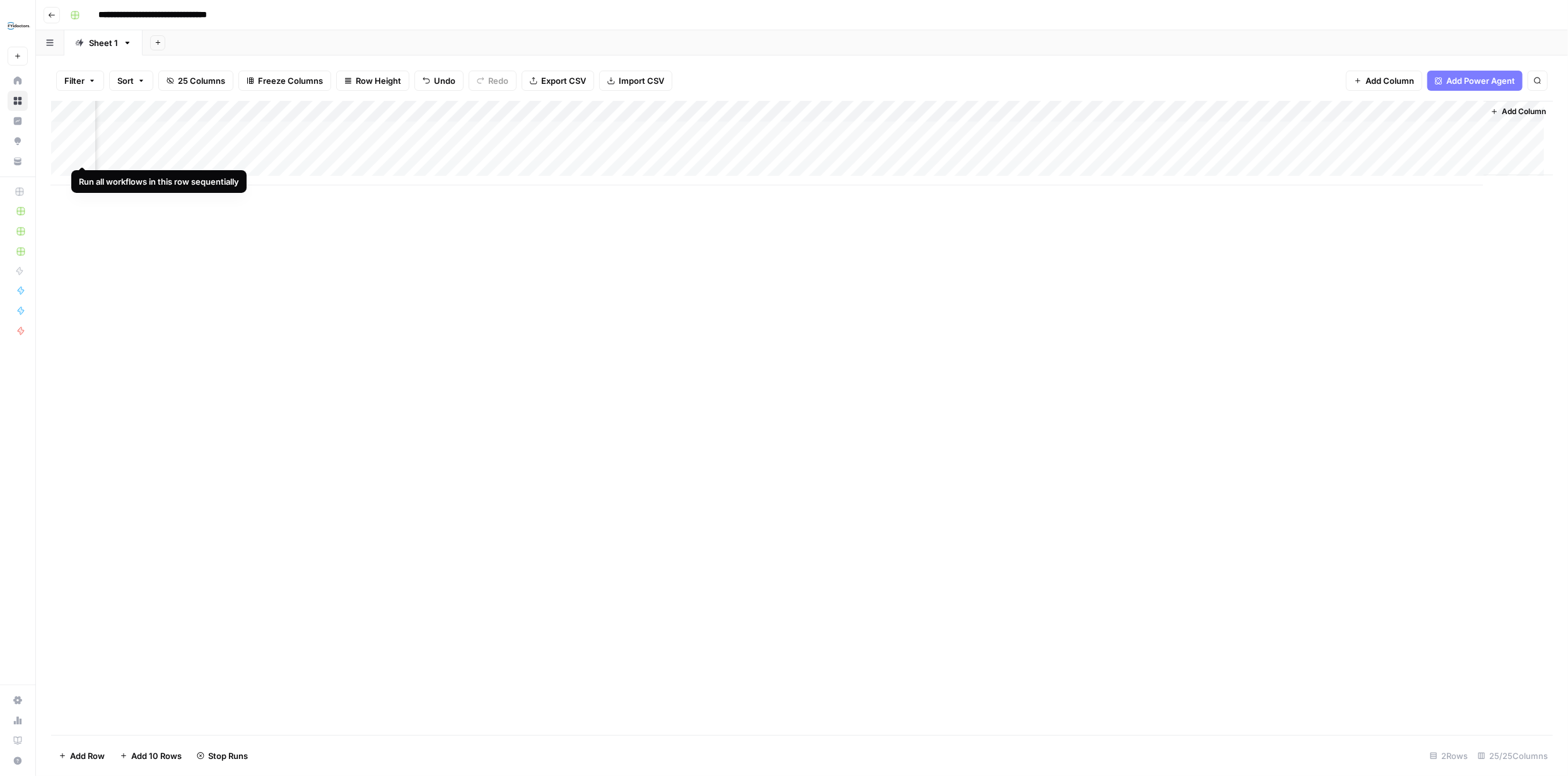
click at [82, 152] on div "Add Column" at bounding box center [802, 142] width 1502 height 84
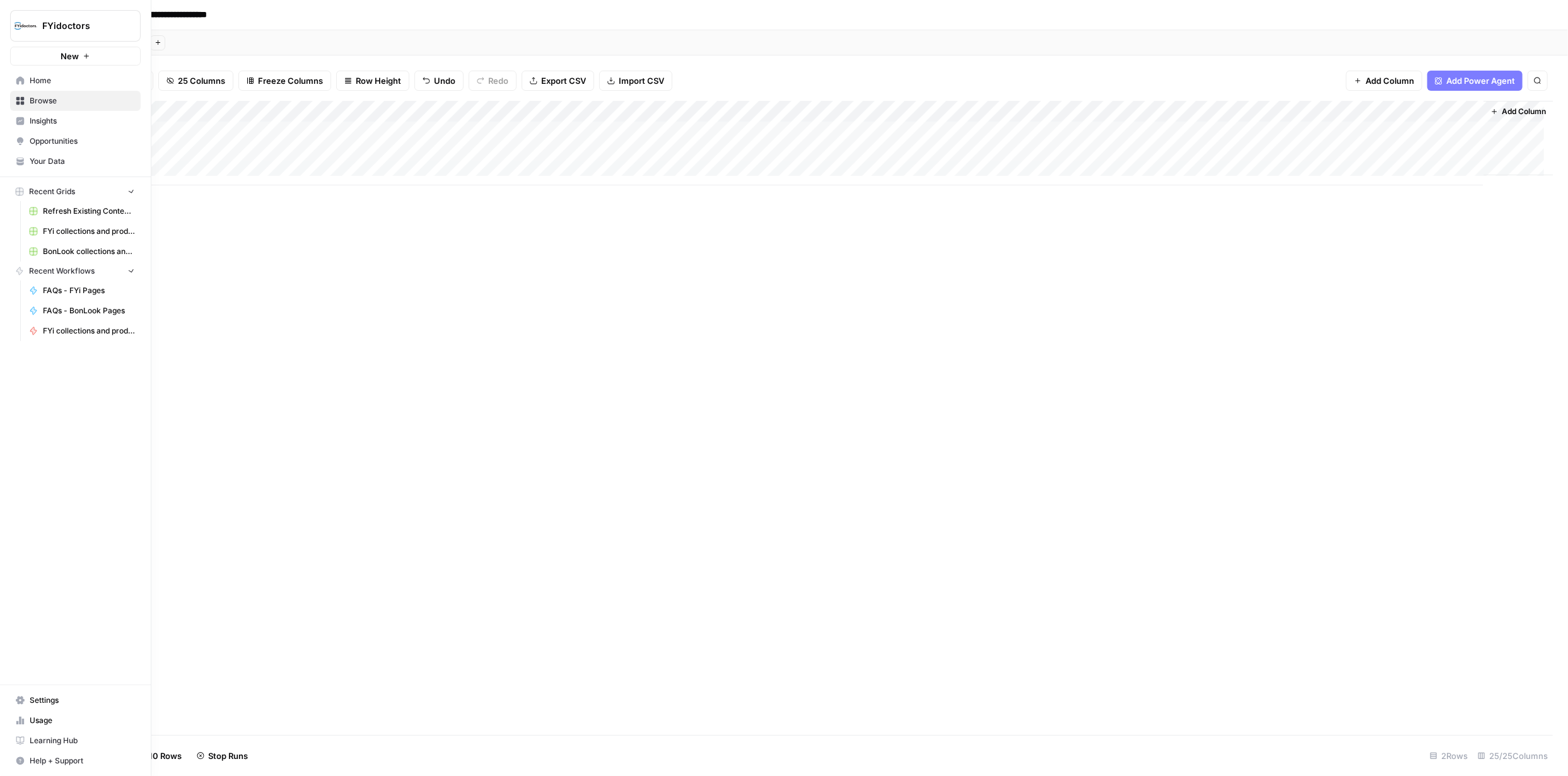
click at [19, 100] on icon at bounding box center [20, 101] width 9 height 9
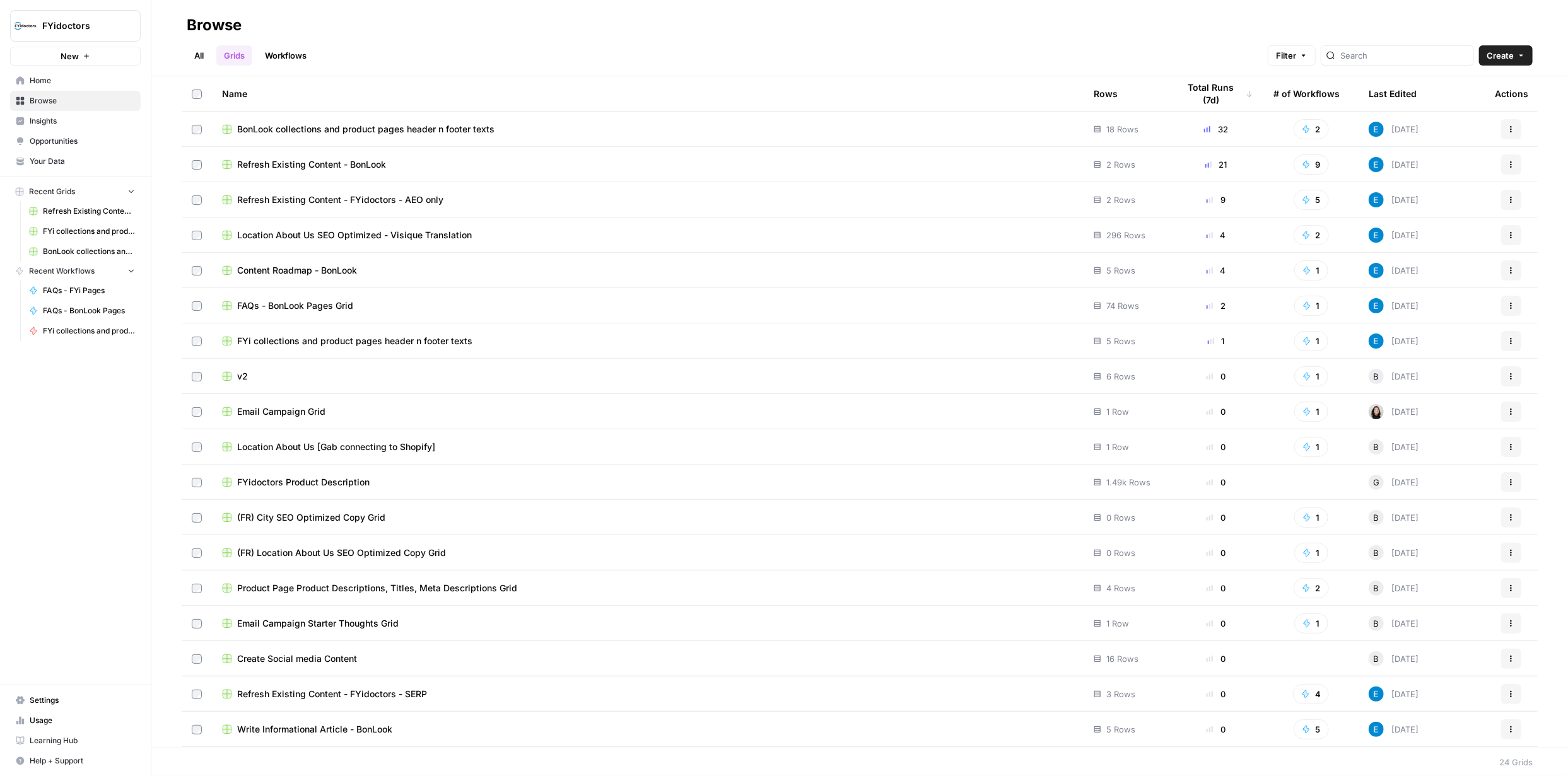
click at [394, 343] on span "FYi collections and product pages header n footer texts" at bounding box center [355, 341] width 235 height 13
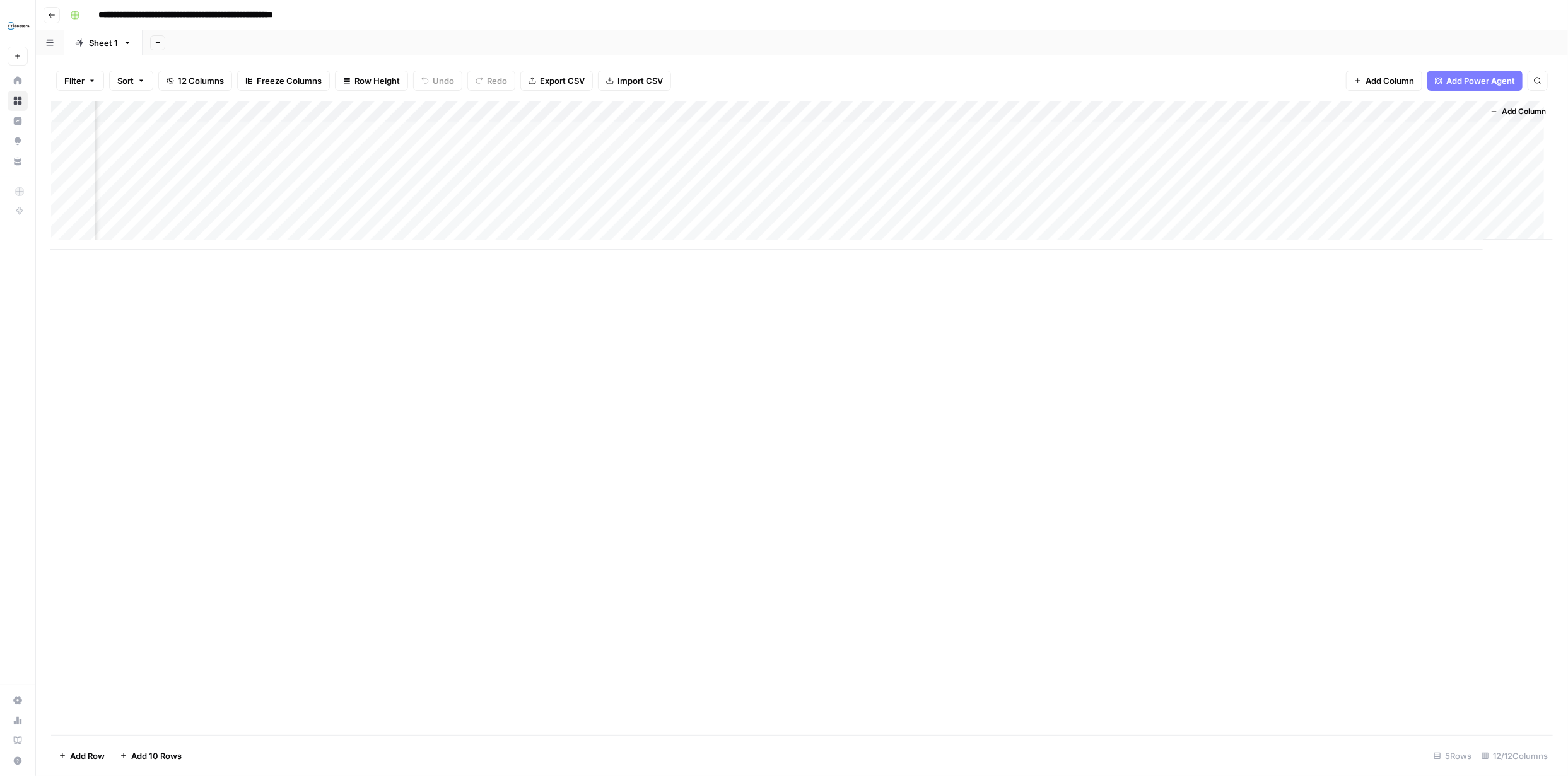
scroll to position [0, 213]
click at [656, 192] on div "Add Column" at bounding box center [802, 175] width 1502 height 149
click at [662, 192] on div "Add Column" at bounding box center [802, 175] width 1502 height 149
click at [924, 289] on div "Add Column" at bounding box center [802, 417] width 1502 height 634
click at [777, 196] on div "Add Column" at bounding box center [802, 175] width 1502 height 149
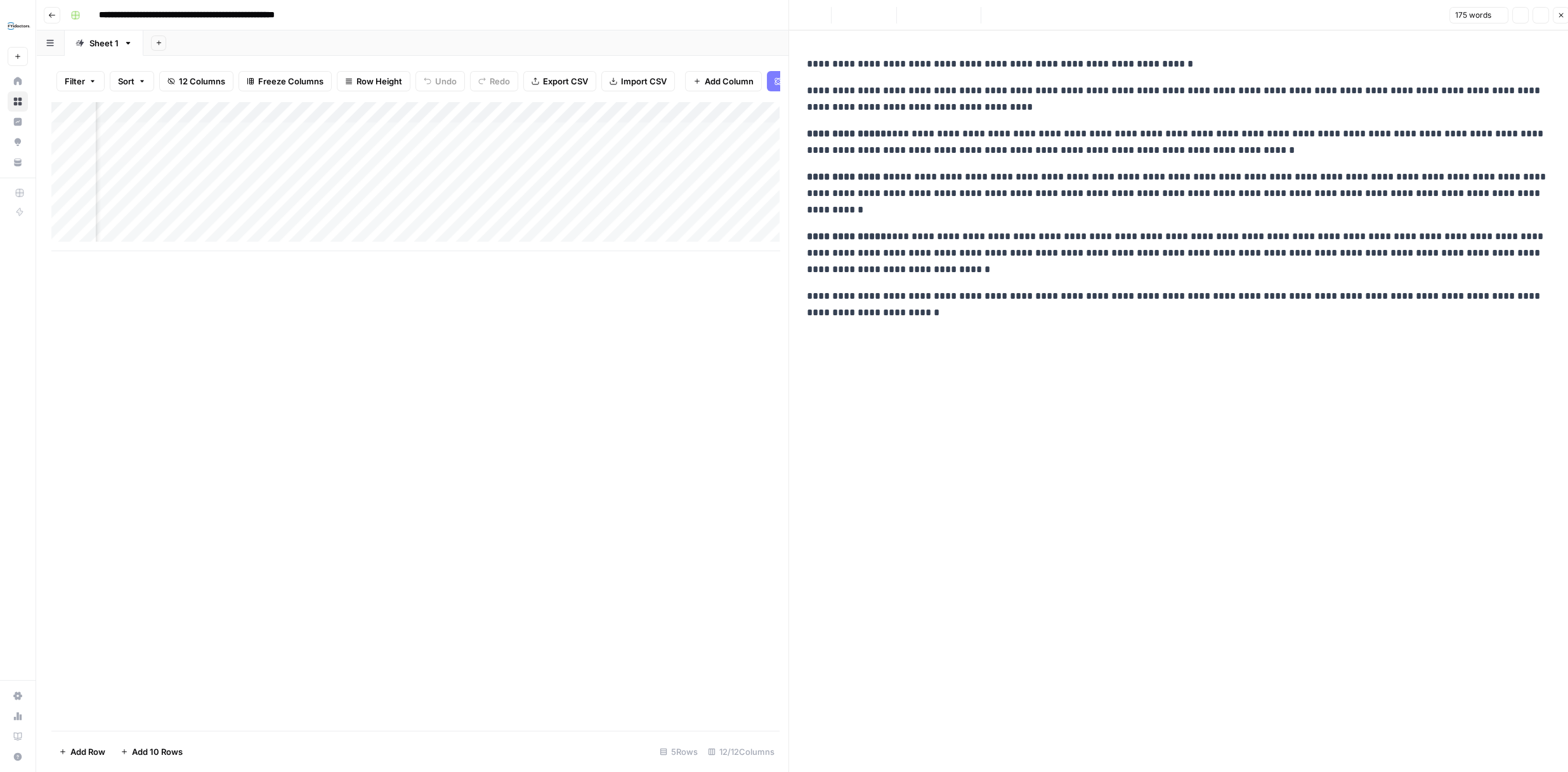
click at [781, 197] on div "Add Column" at bounding box center [419, 176] width 737 height 150
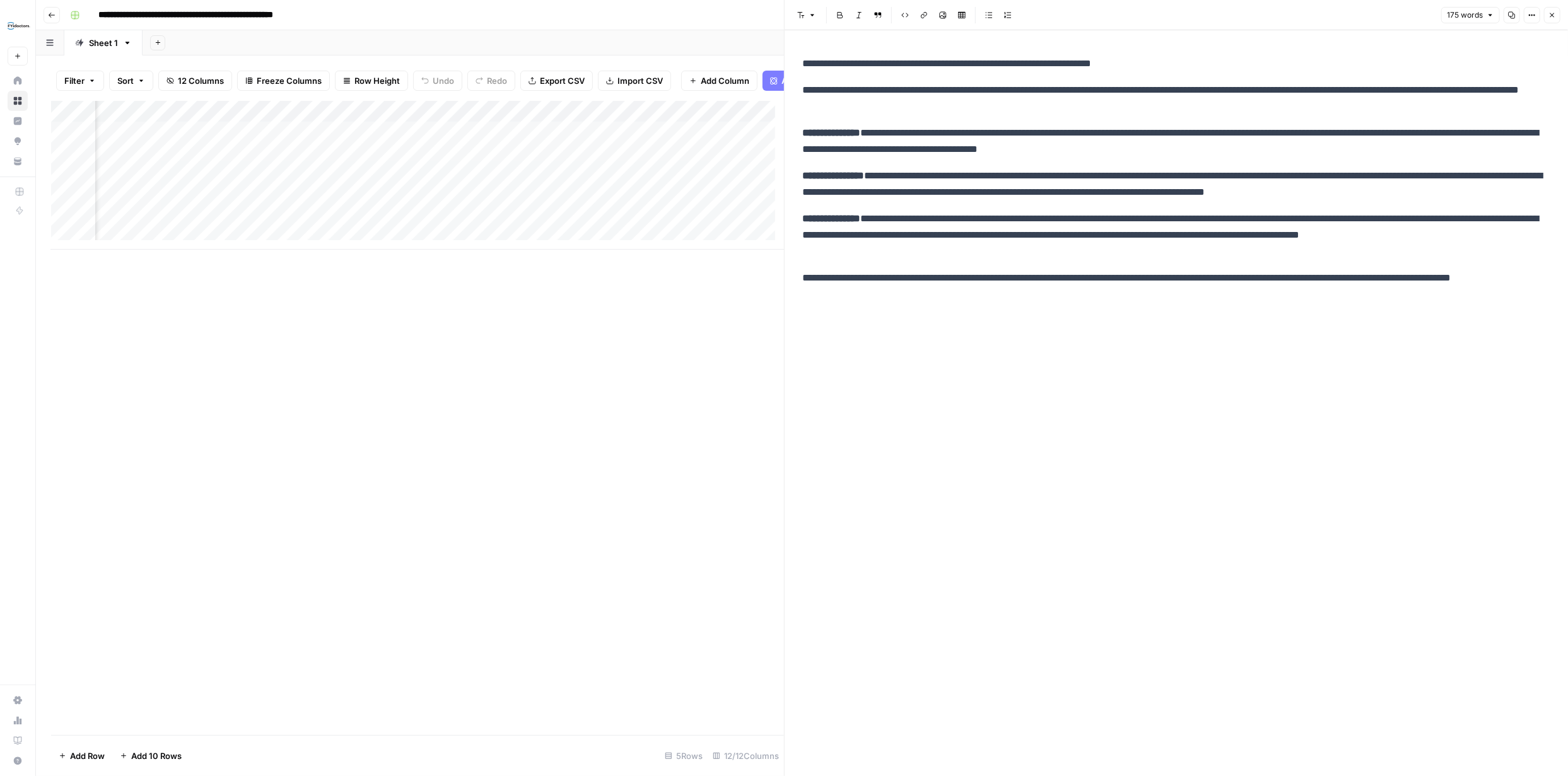
click at [651, 201] on div "Add Column" at bounding box center [417, 175] width 733 height 149
click at [651, 201] on textarea "**********" at bounding box center [690, 226] width 253 height 56
click at [619, 284] on div "Add Column" at bounding box center [417, 417] width 733 height 634
click at [1546, 10] on button "Close" at bounding box center [1552, 15] width 17 height 17
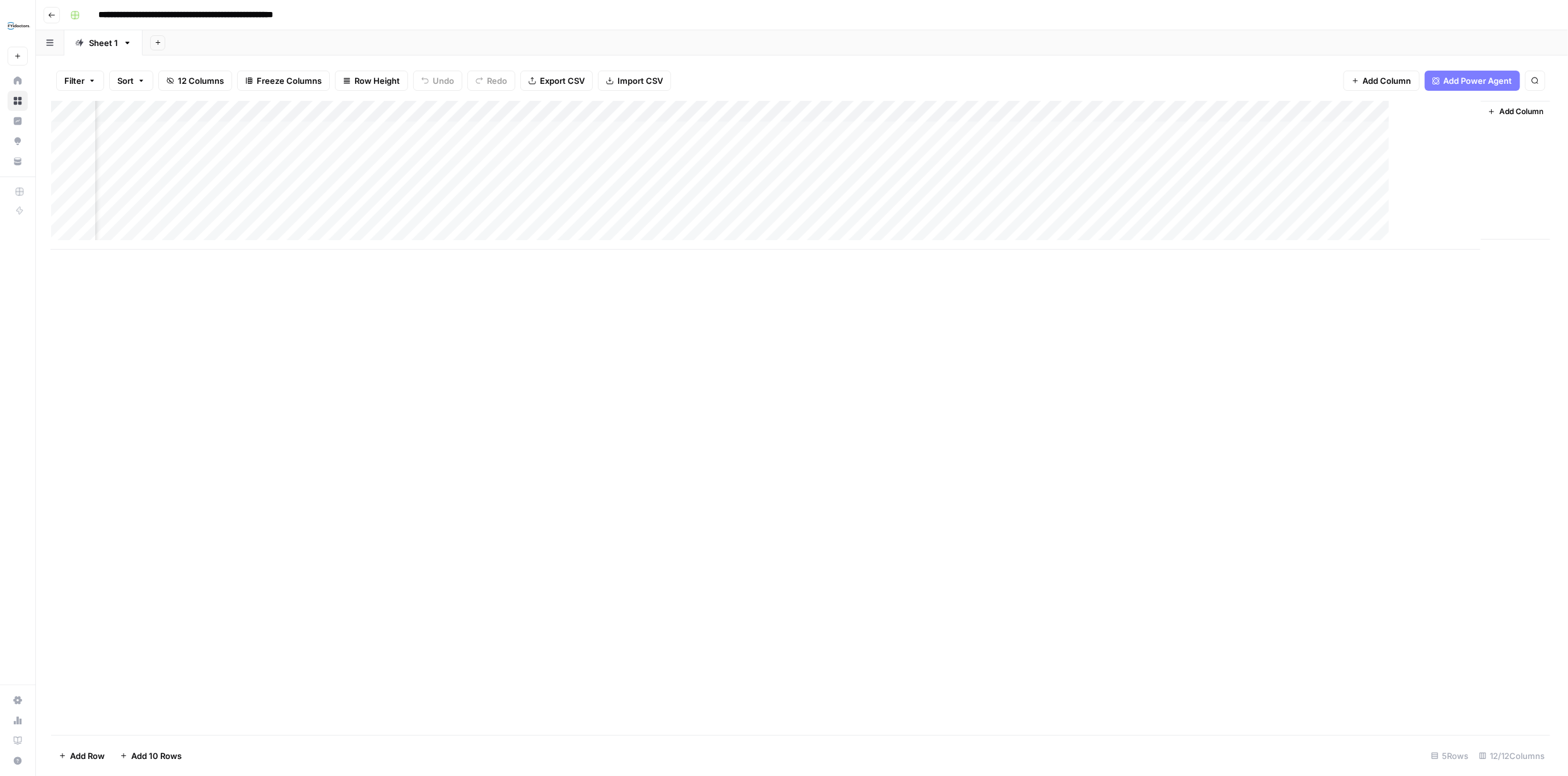
scroll to position [0, 199]
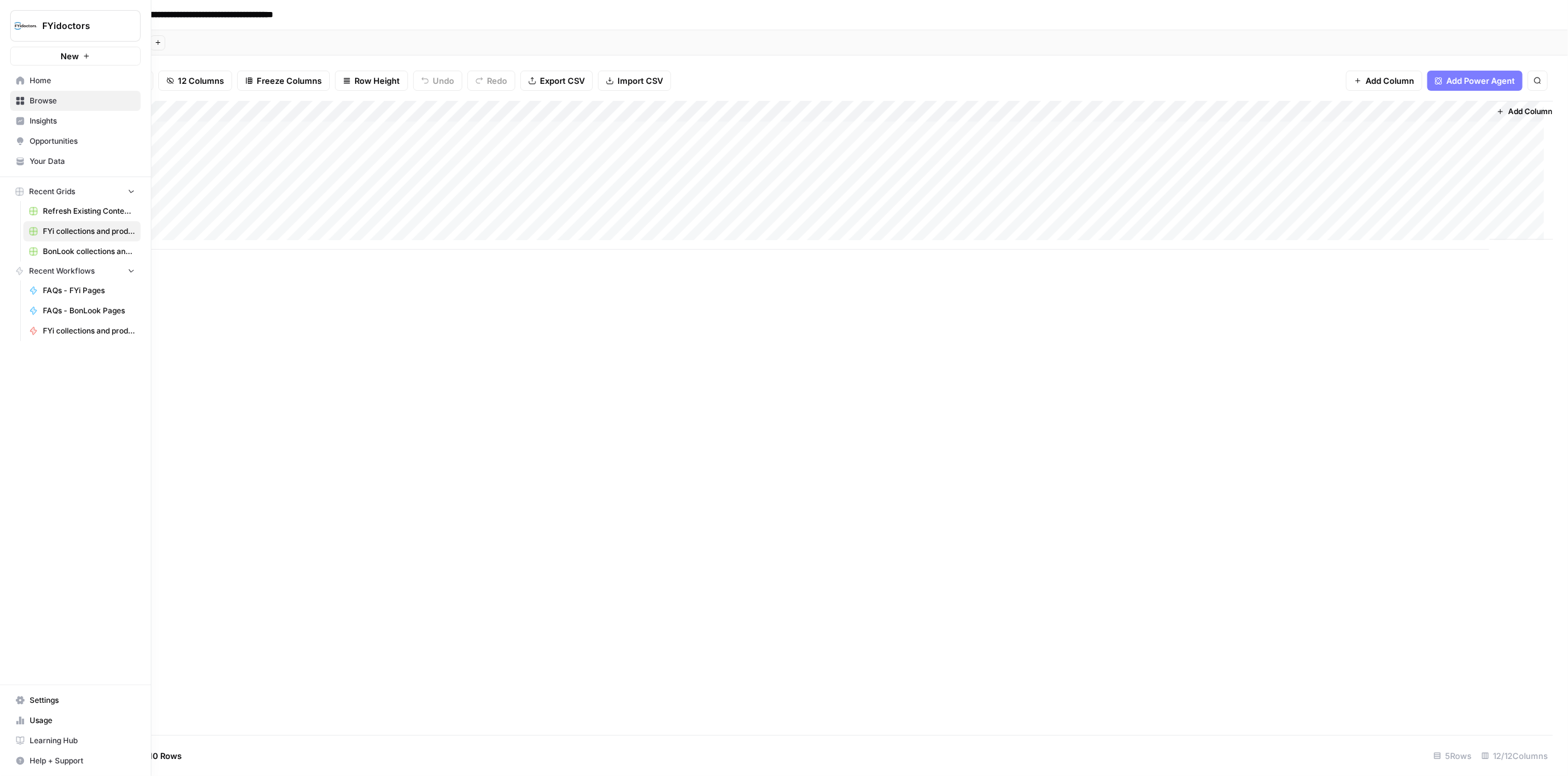
click at [21, 99] on icon at bounding box center [21, 101] width 8 height 8
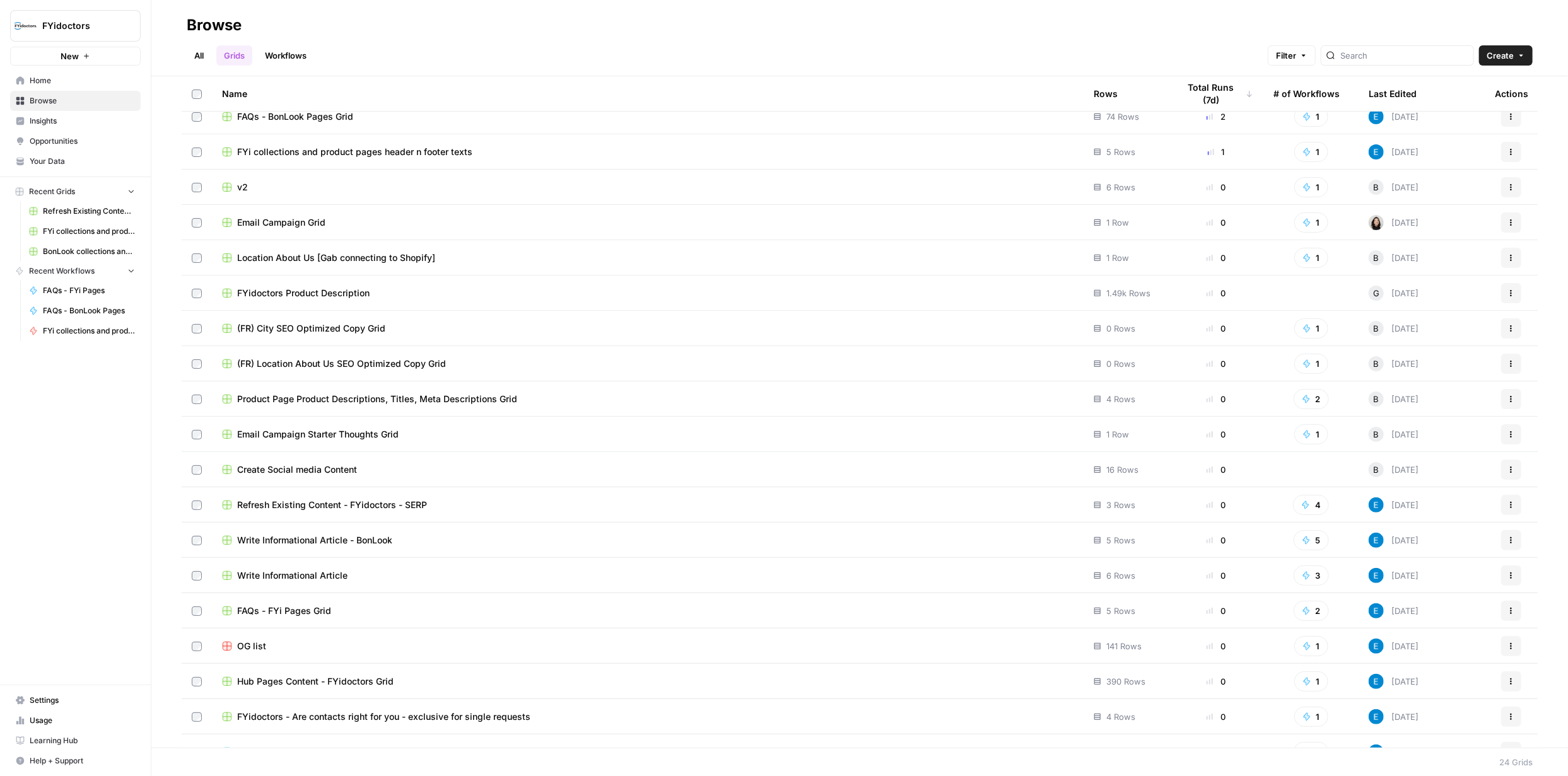
scroll to position [211, 0]
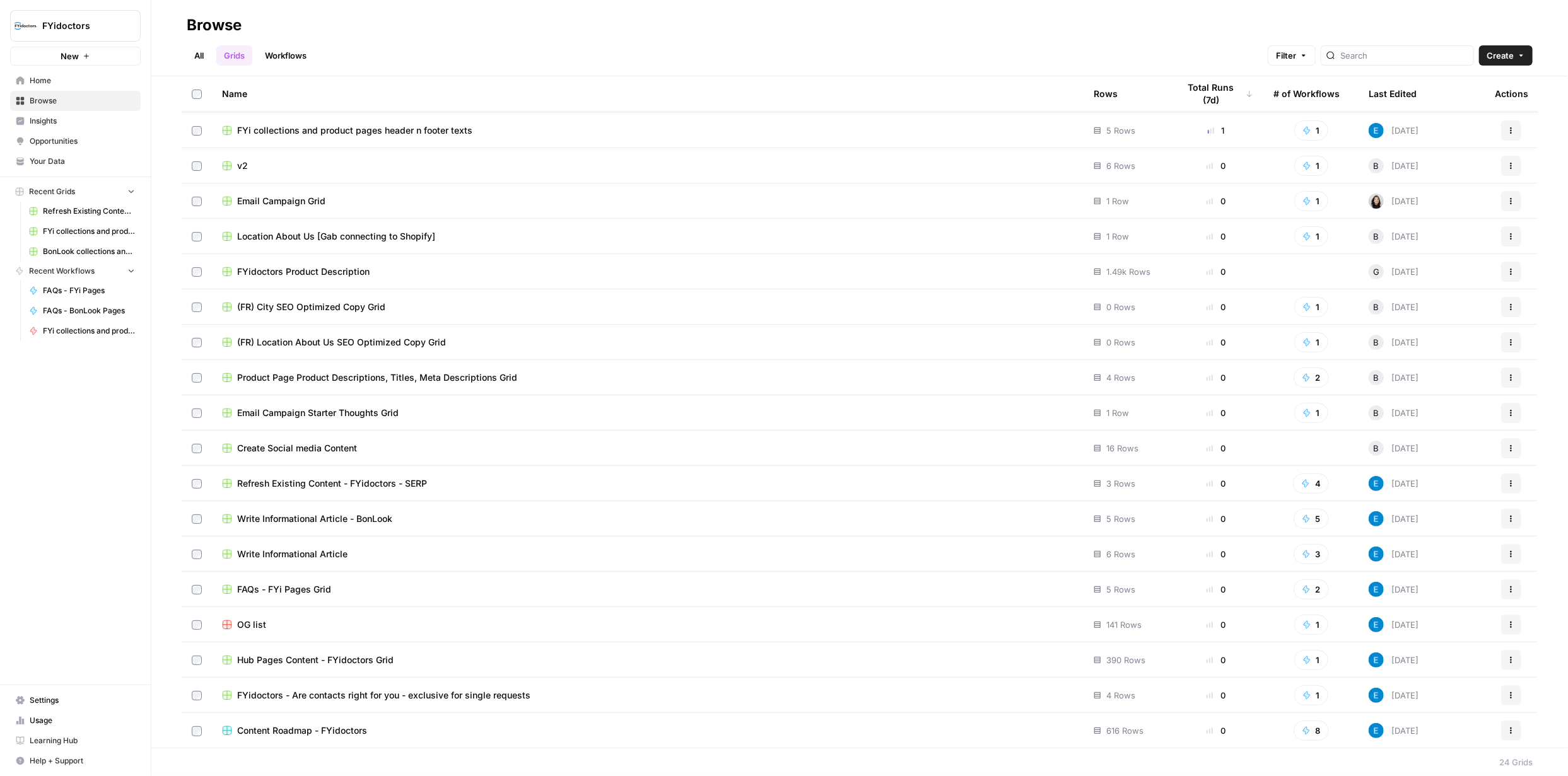
click at [267, 486] on span "Refresh Existing Content - FYidoctors - SERP" at bounding box center [332, 483] width 190 height 13
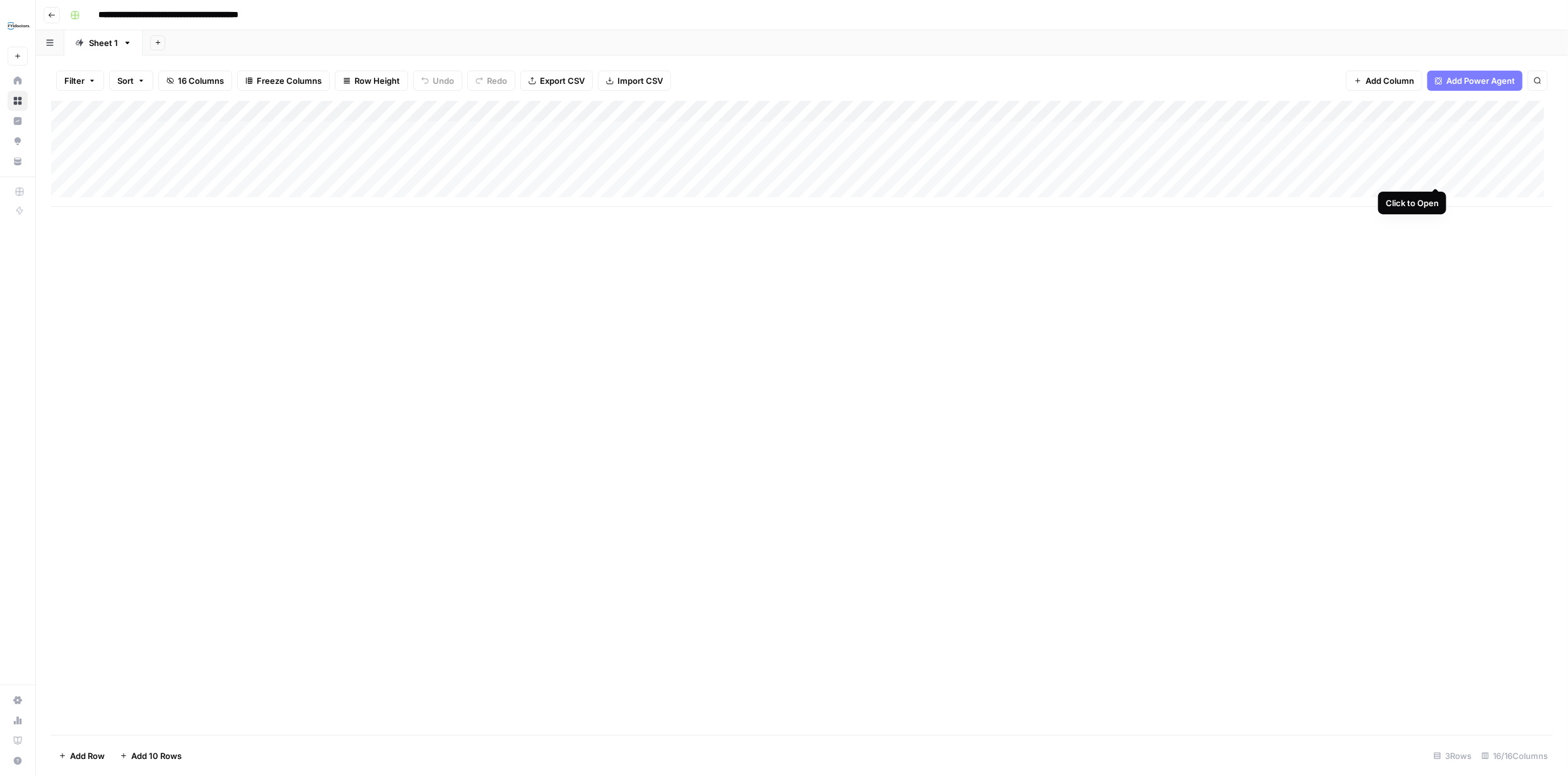
click at [1435, 174] on div "Add Column" at bounding box center [802, 154] width 1502 height 106
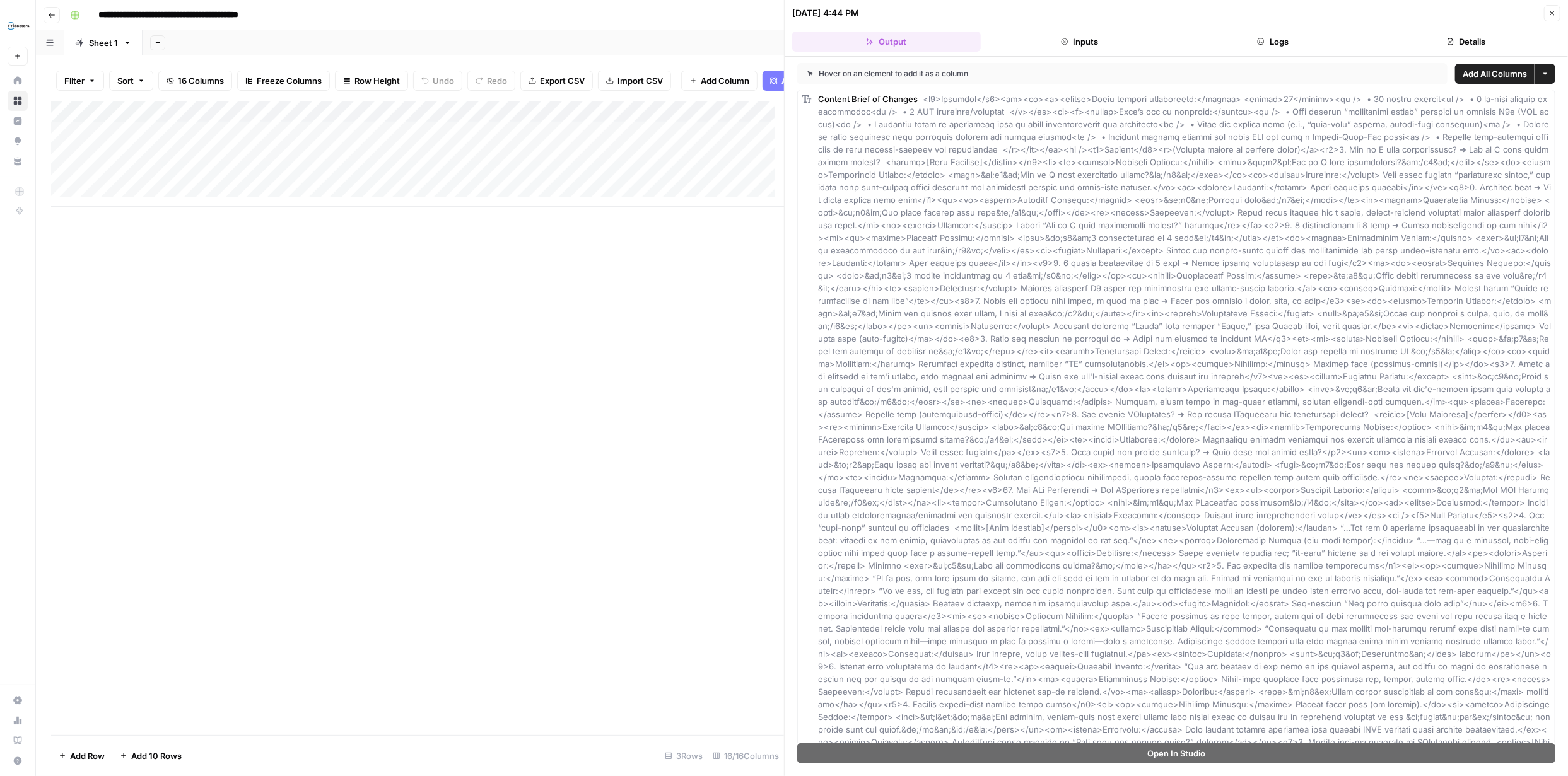
click at [1553, 11] on icon "button" at bounding box center [1551, 13] width 7 height 7
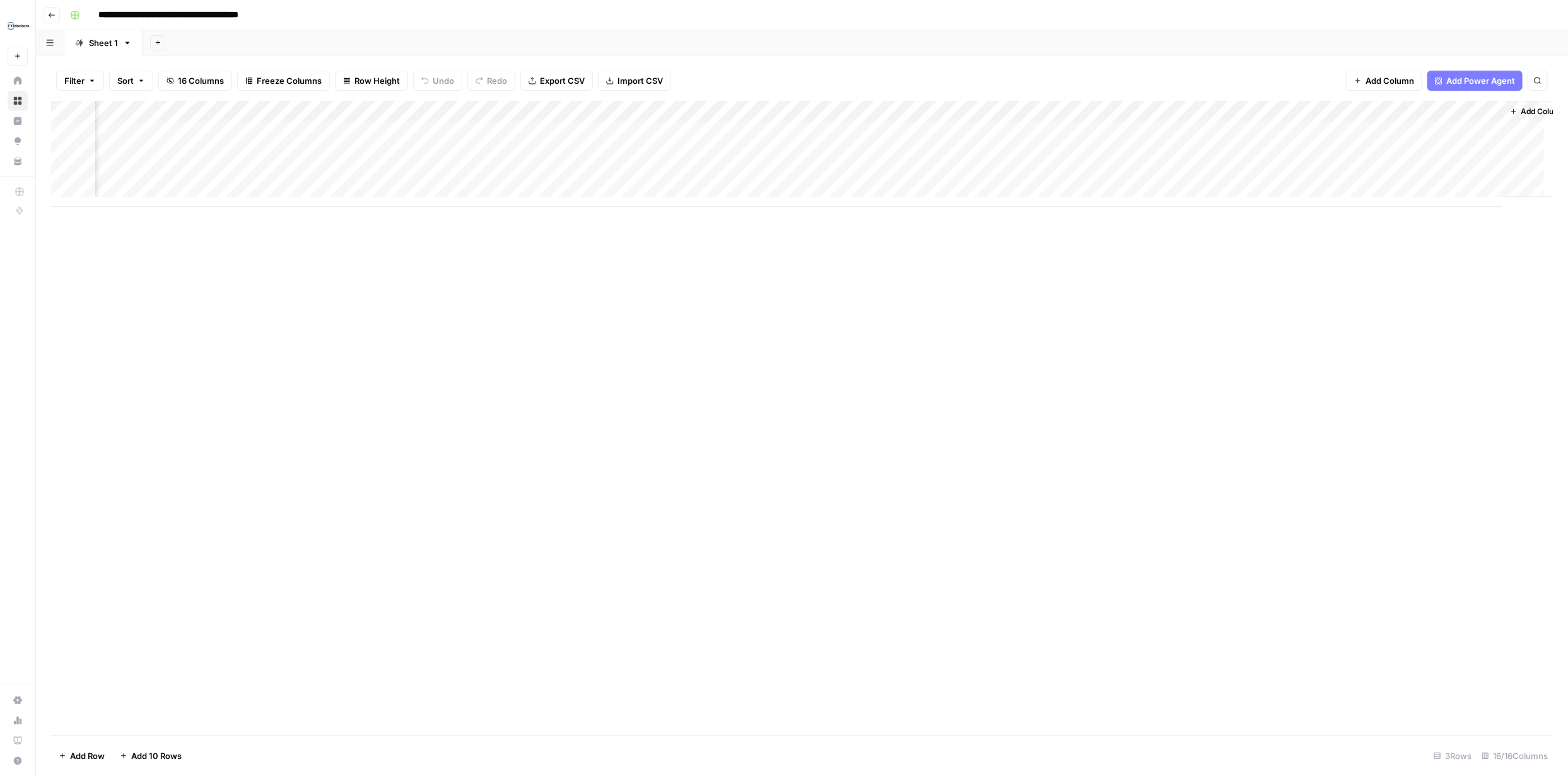
scroll to position [0, 754]
click at [1446, 175] on div "Add Column" at bounding box center [802, 154] width 1502 height 106
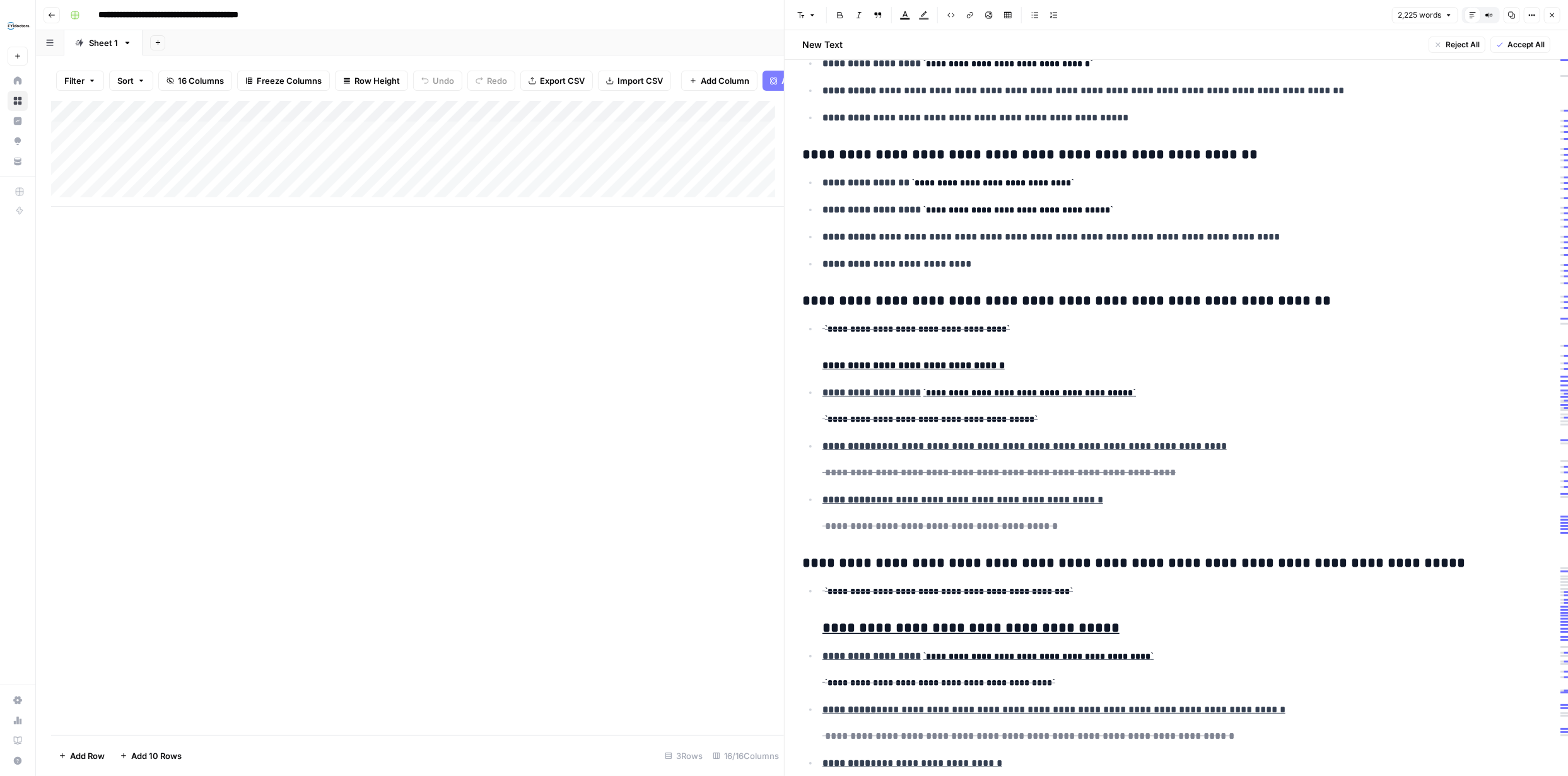
click at [149, 203] on div "Add Column" at bounding box center [417, 154] width 733 height 106
click at [141, 207] on div "Add Column" at bounding box center [417, 164] width 733 height 127
type input "**********"
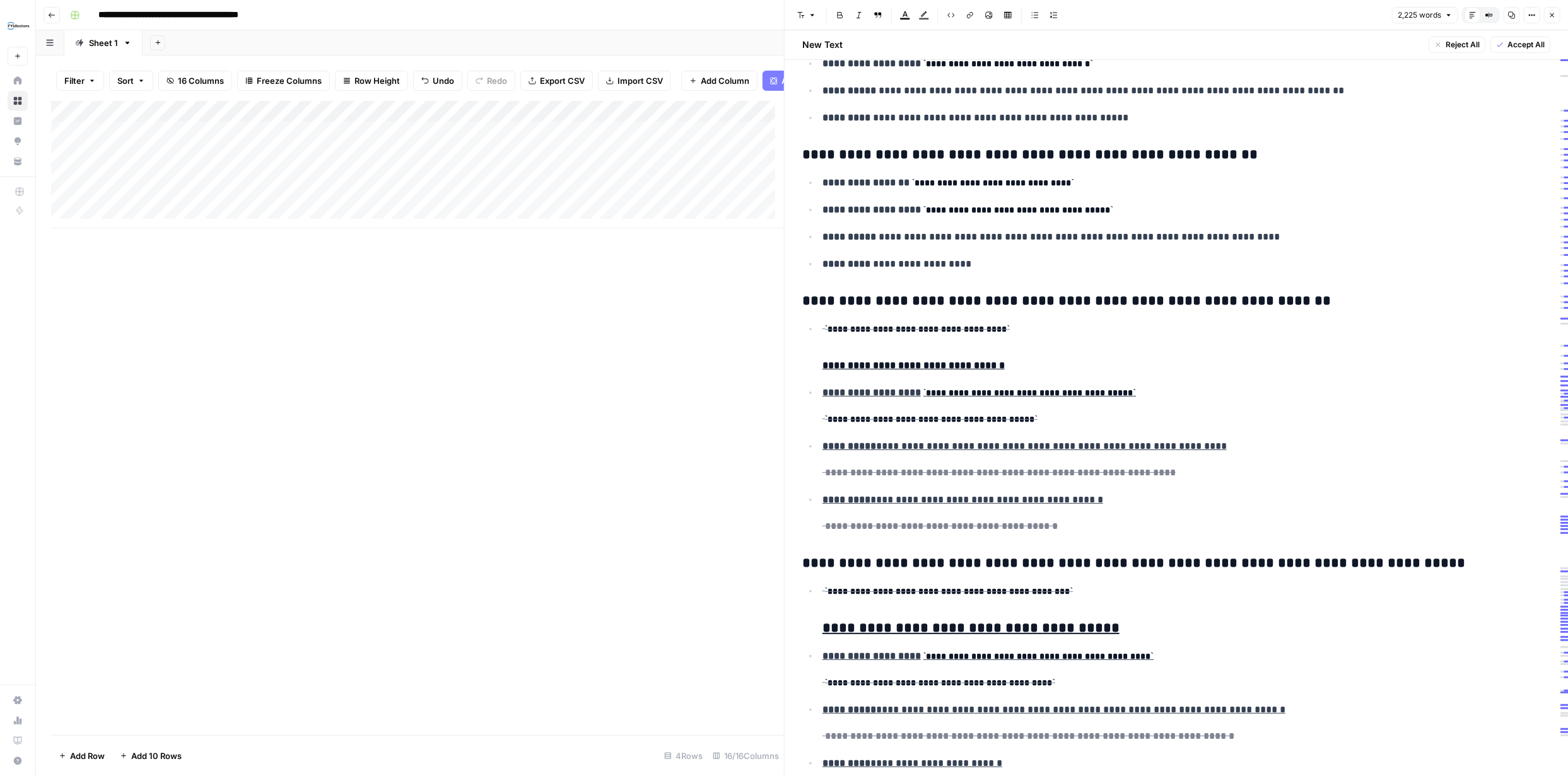
click at [192, 311] on div "Add Column" at bounding box center [417, 417] width 733 height 634
click at [82, 204] on div "Add Column" at bounding box center [417, 164] width 733 height 127
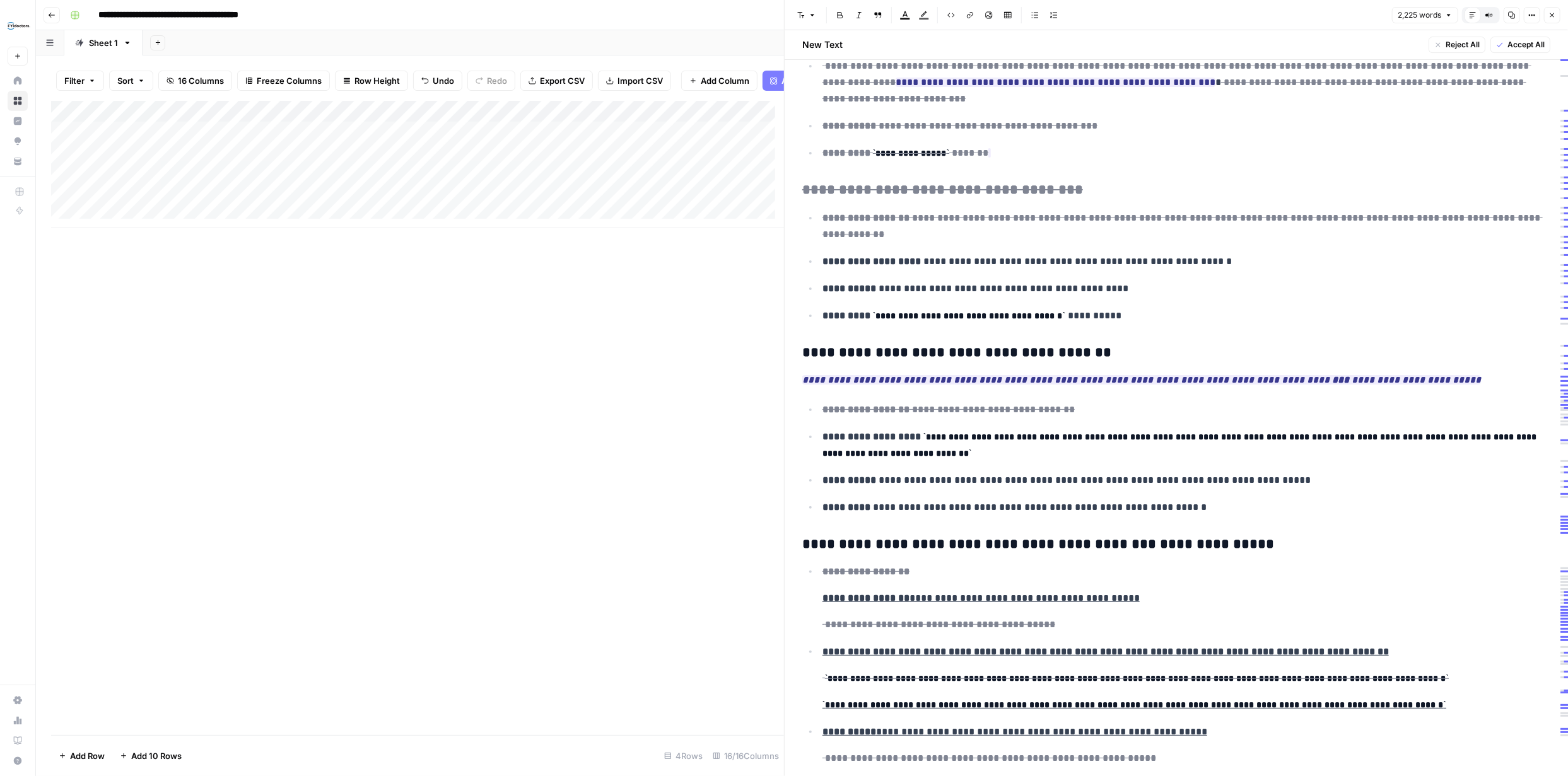
scroll to position [3476, 0]
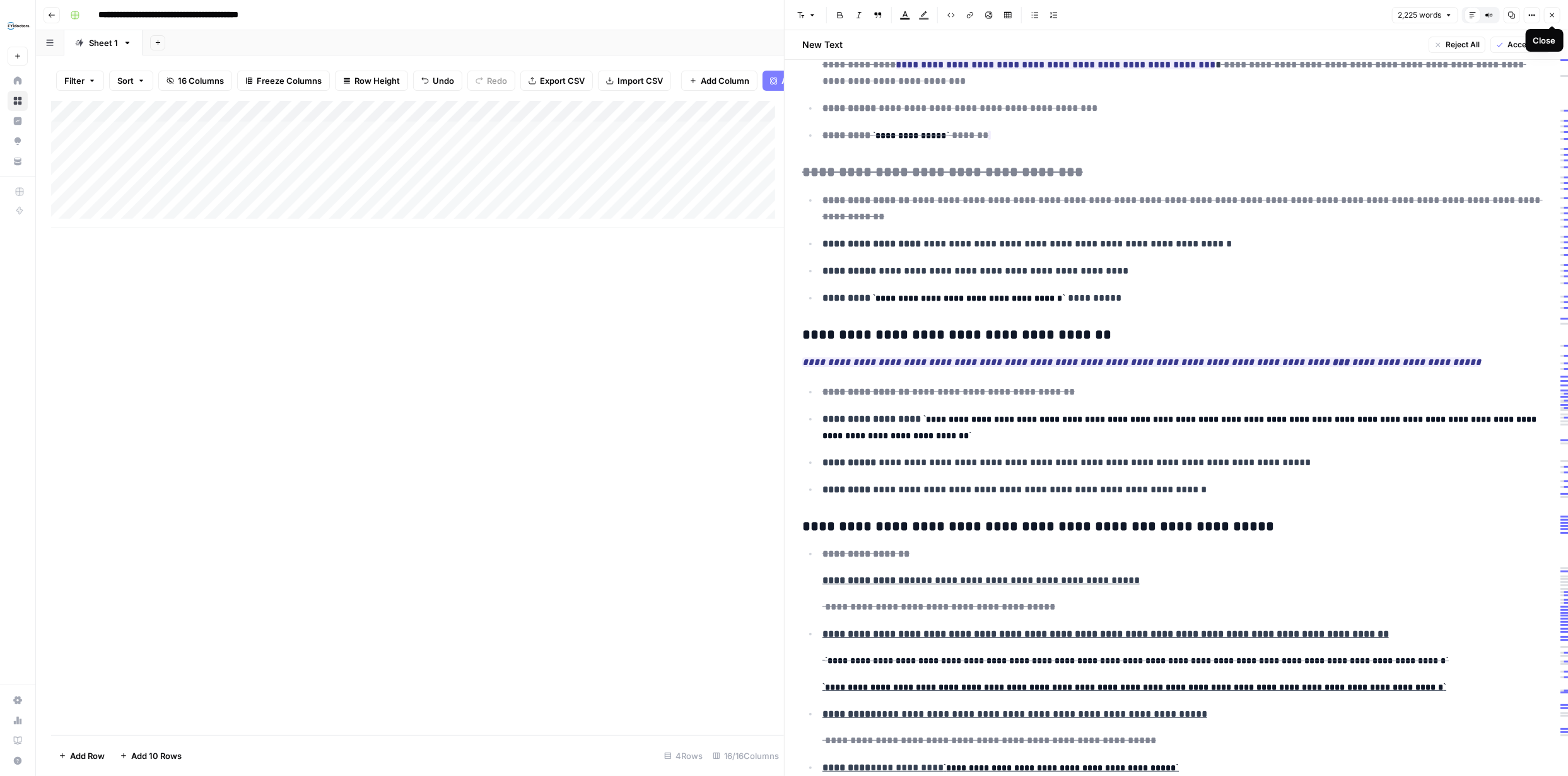
click at [1559, 15] on button "Close" at bounding box center [1552, 15] width 17 height 17
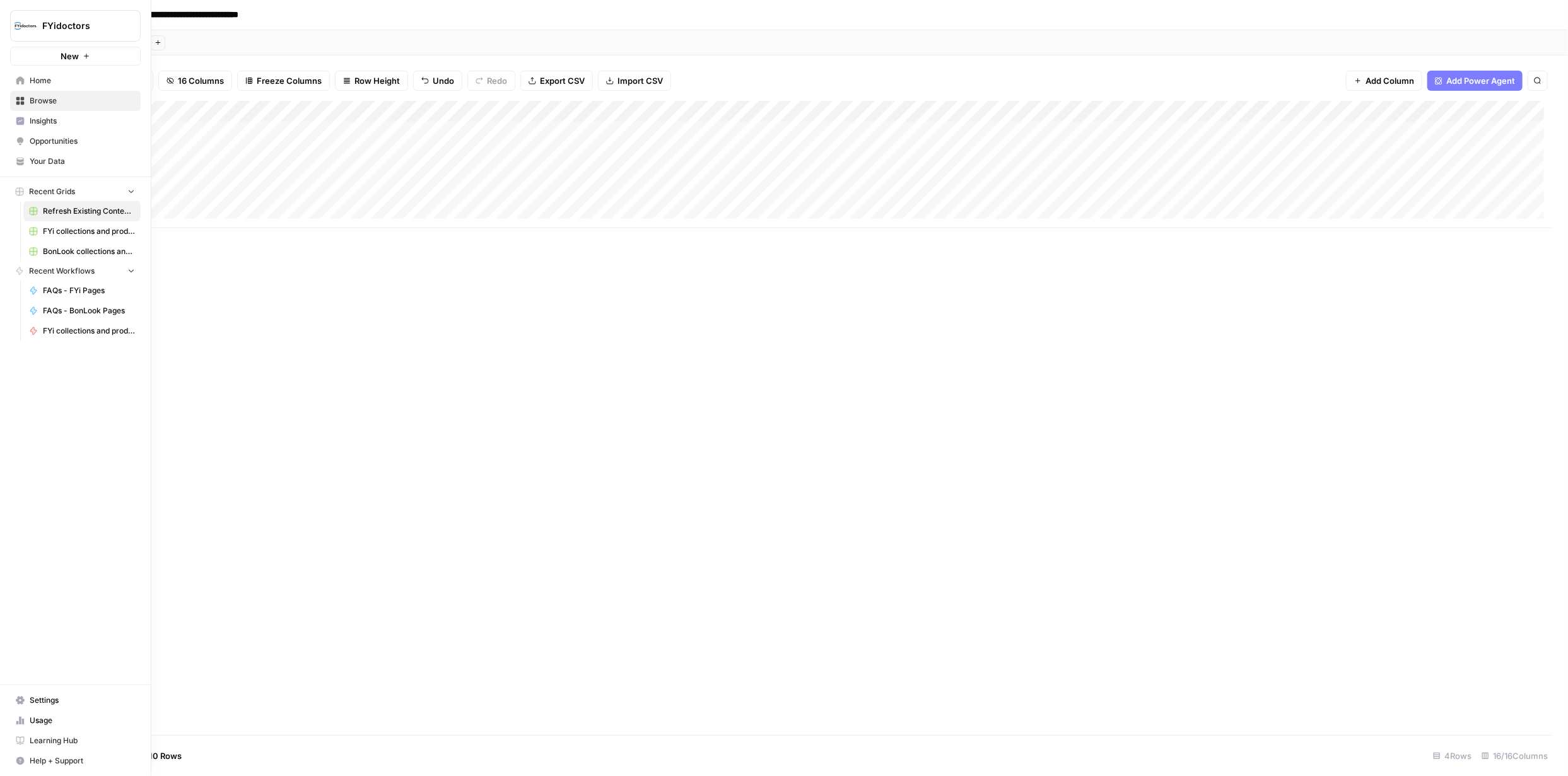
click at [35, 95] on span "Browse" at bounding box center [82, 101] width 105 height 11
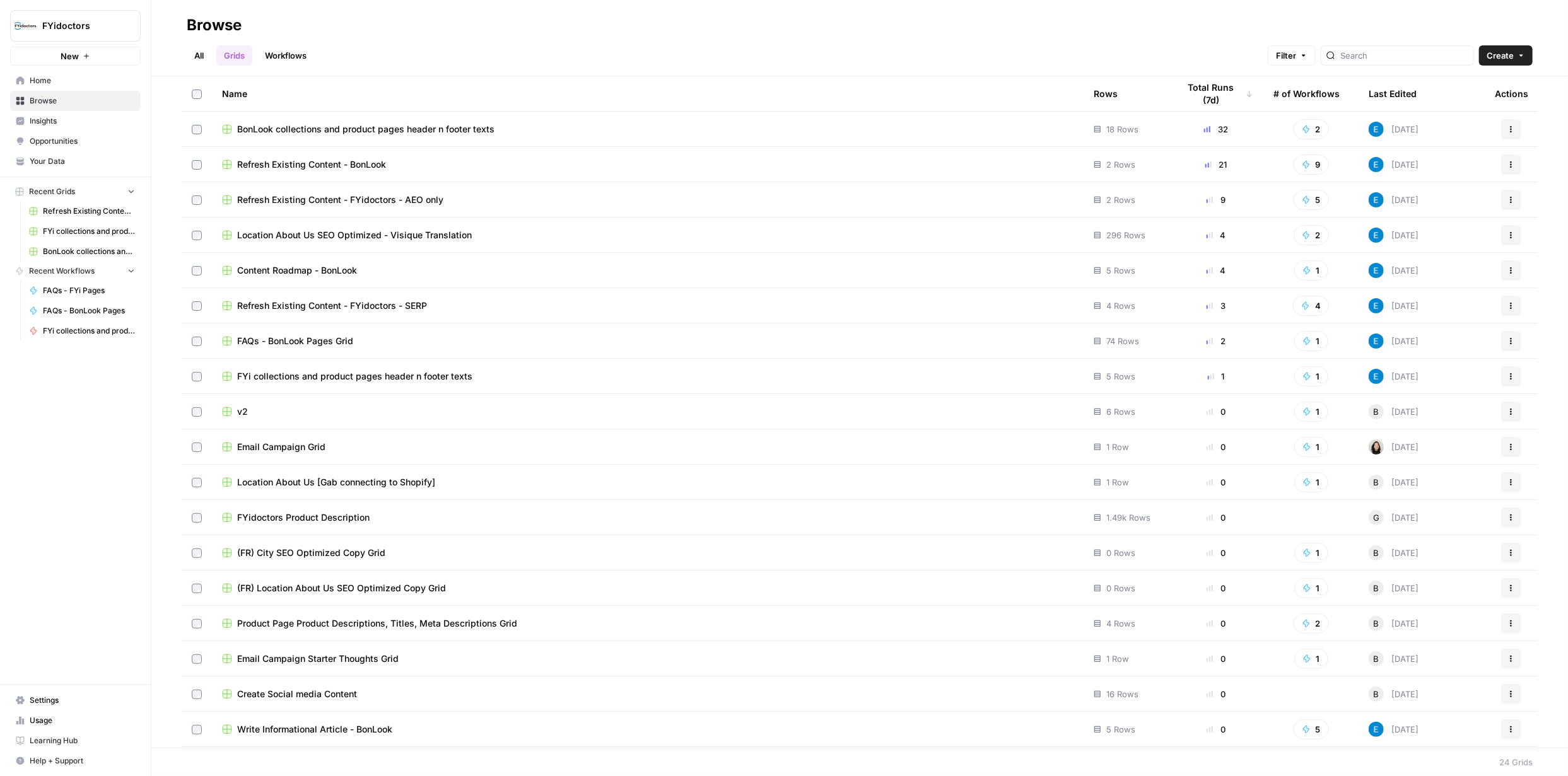
click at [465, 123] on span "BonLook collections and product pages header n footer texts" at bounding box center [366, 129] width 257 height 13
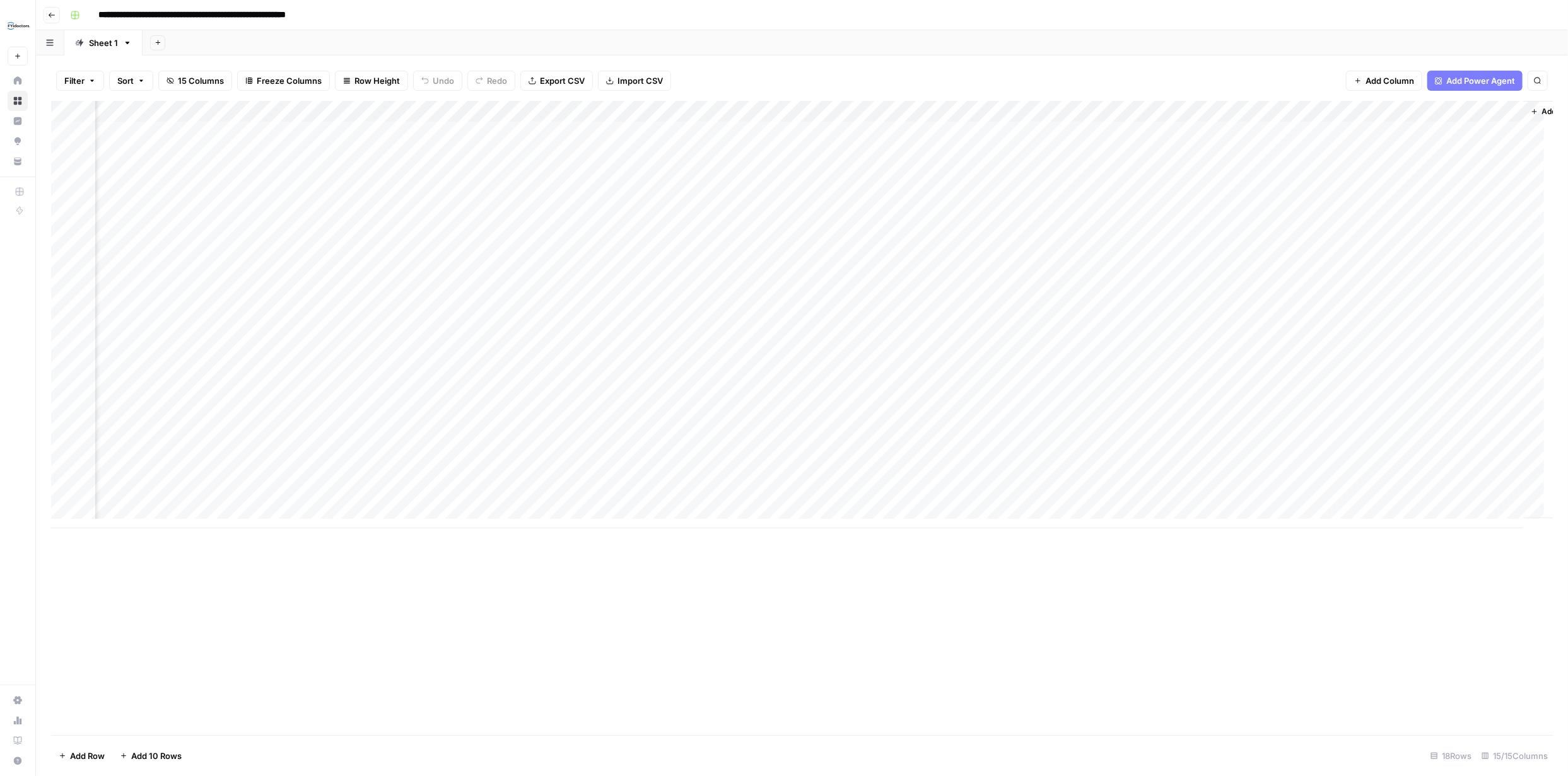
scroll to position [0, 629]
click at [1506, 110] on span "Add Column" at bounding box center [1524, 111] width 44 height 11
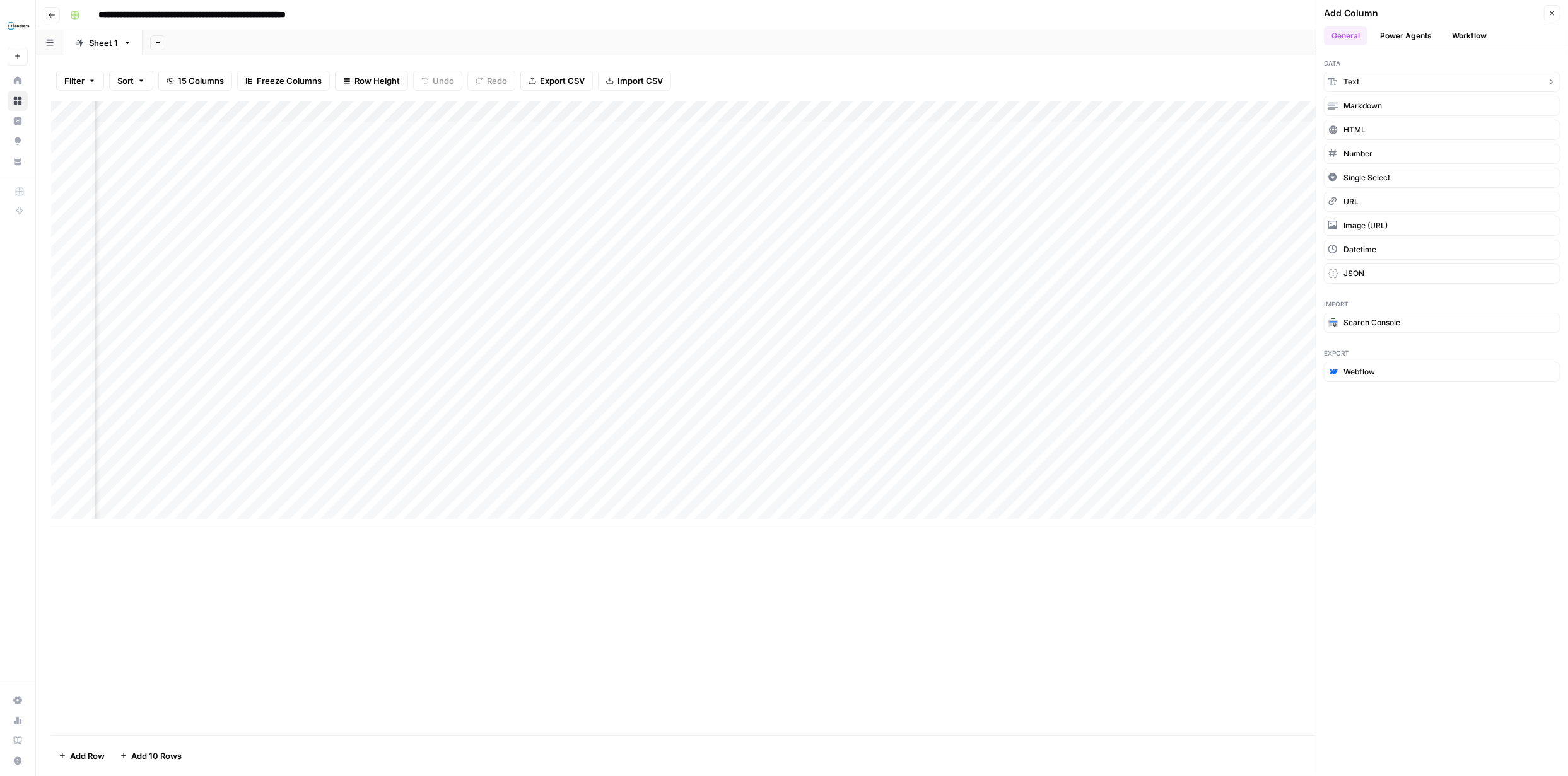
click at [1414, 84] on button "Text" at bounding box center [1442, 82] width 237 height 20
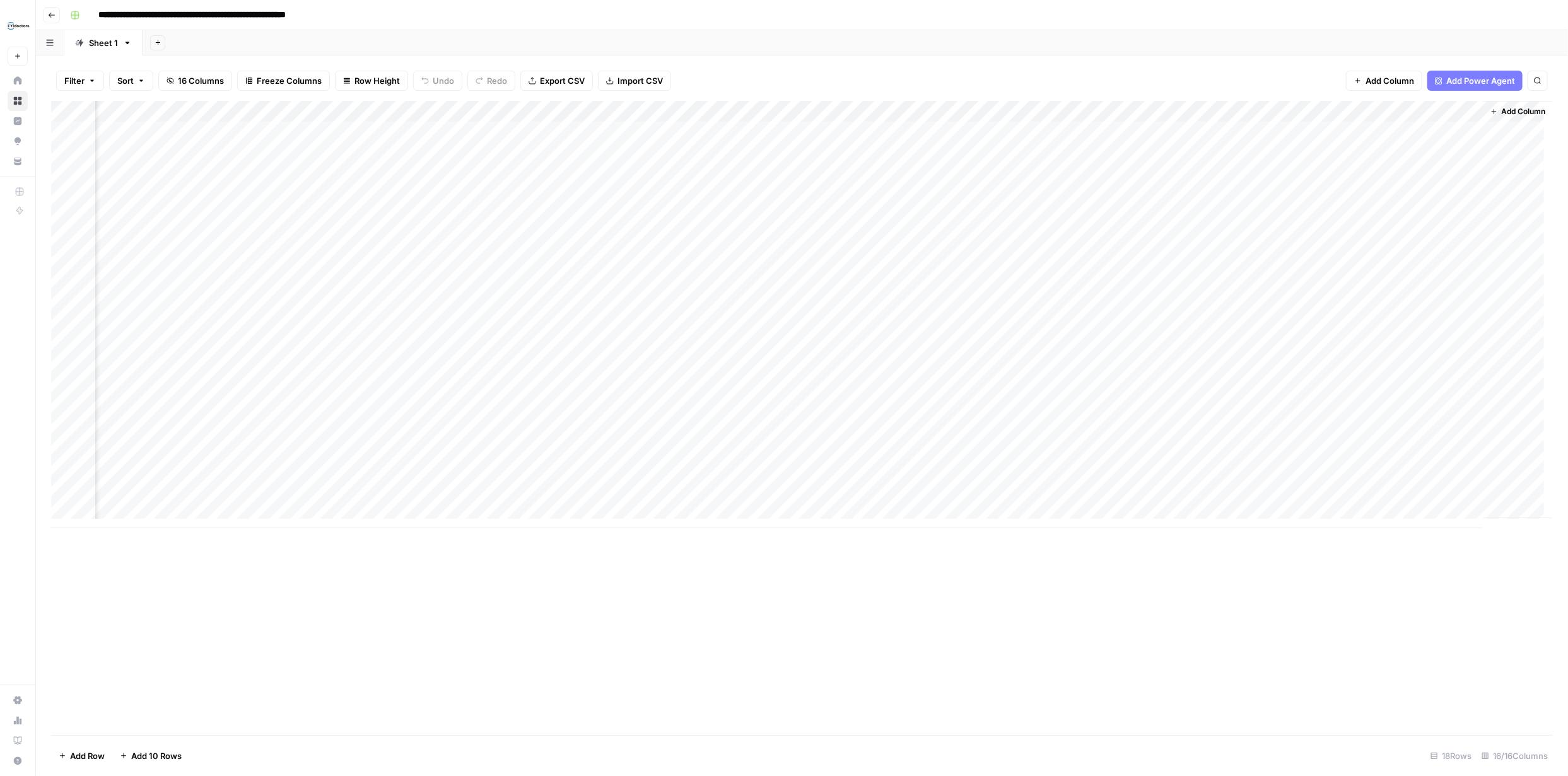
scroll to position [0, 811]
click at [1378, 134] on div "Add Column" at bounding box center [802, 314] width 1502 height 427
type textarea "*******"
click at [1382, 239] on div "Add Column" at bounding box center [802, 314] width 1502 height 427
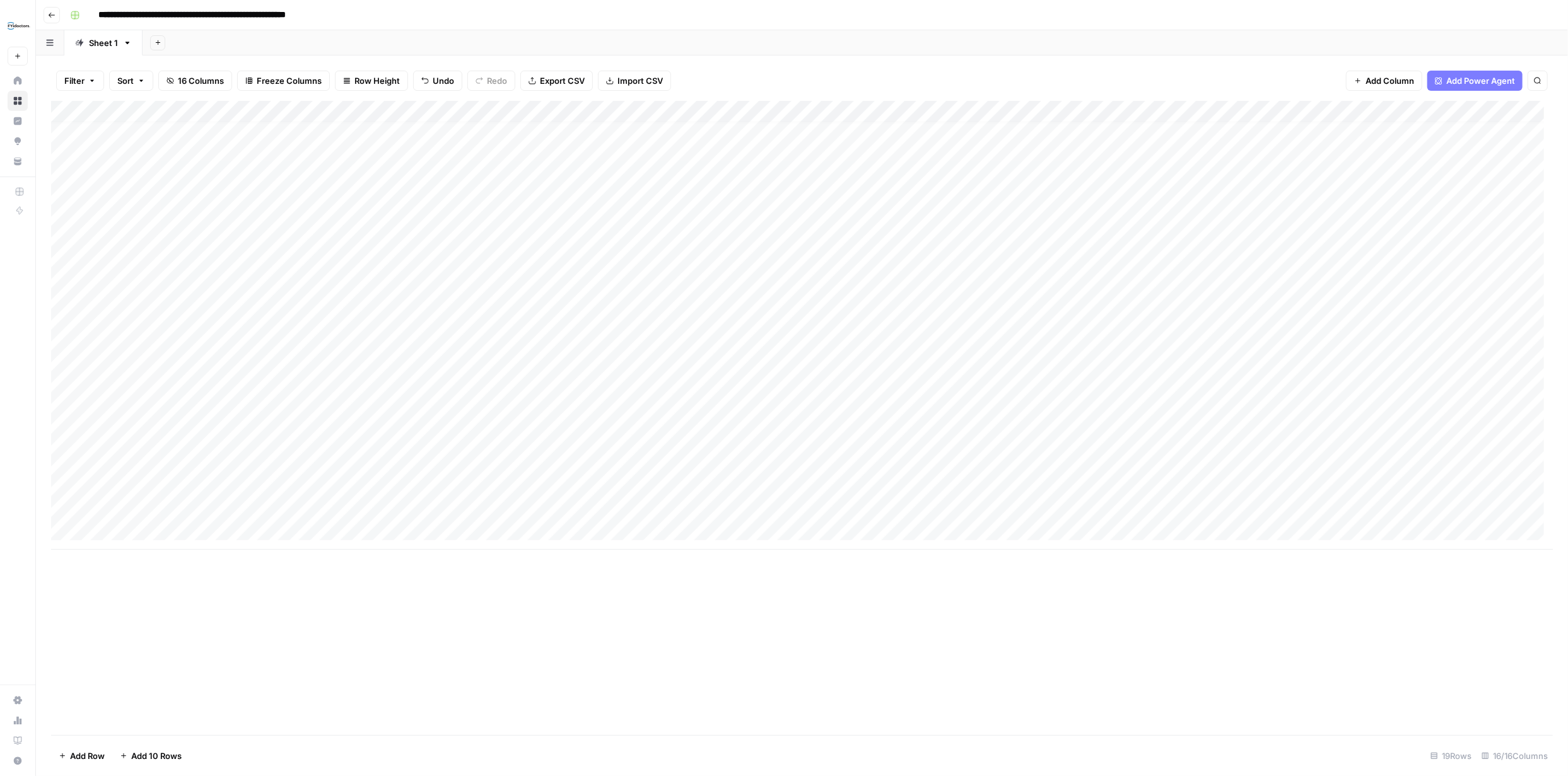
scroll to position [0, 0]
click at [205, 133] on div "Add Column" at bounding box center [802, 325] width 1502 height 449
click at [525, 129] on div "Add Column" at bounding box center [802, 325] width 1502 height 449
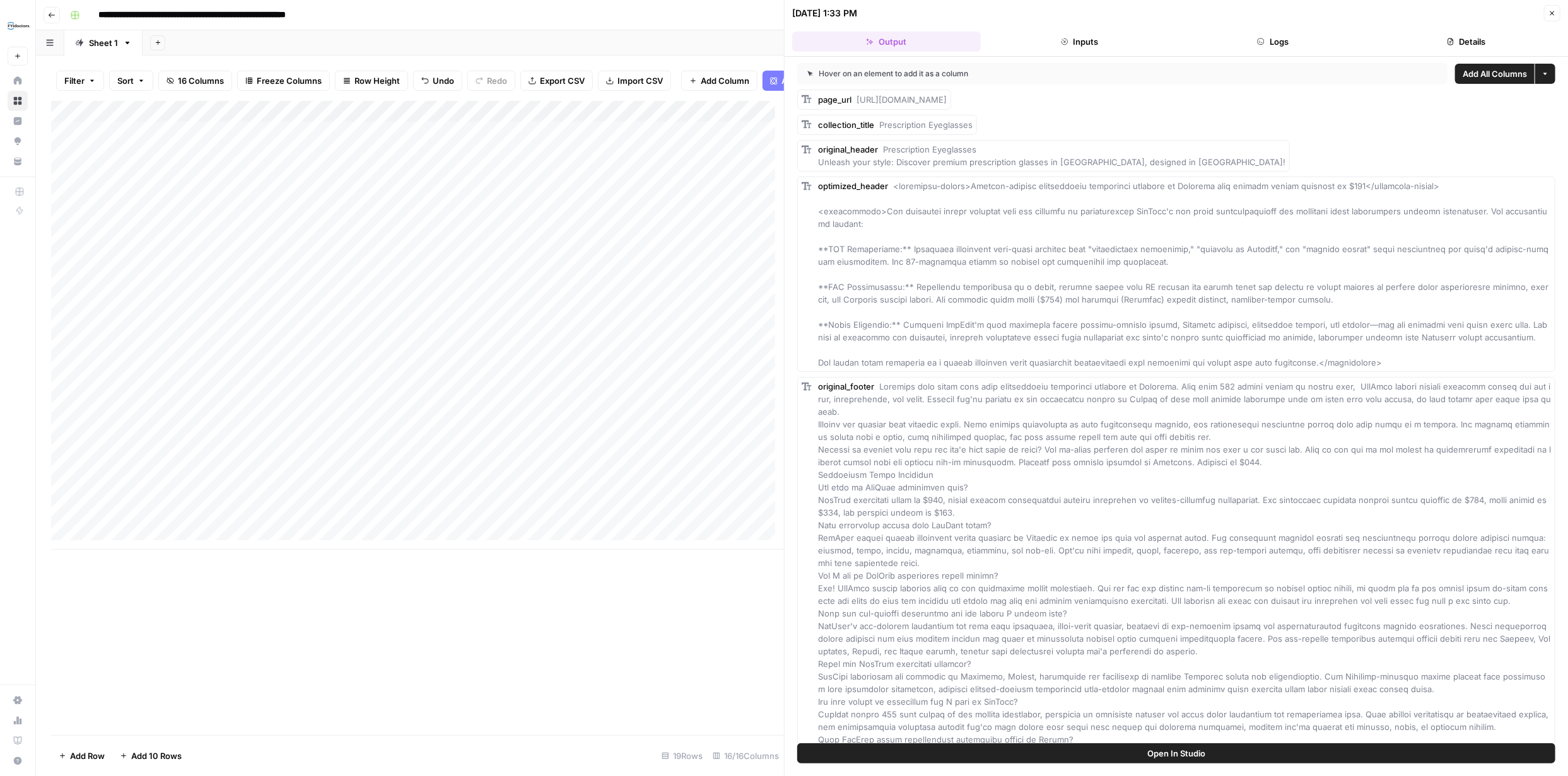
click at [1558, 9] on button "Close" at bounding box center [1552, 13] width 17 height 17
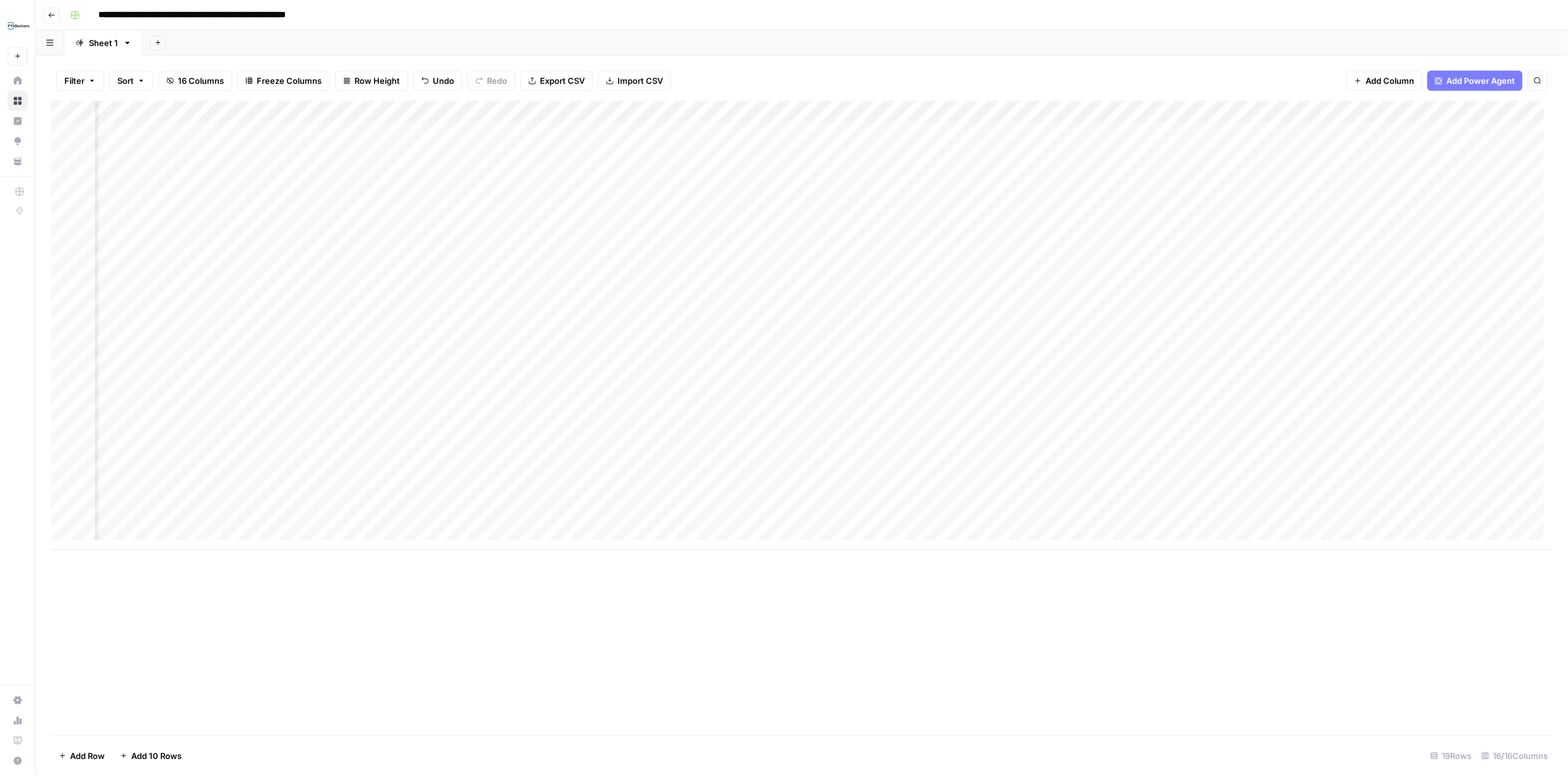
scroll to position [0, 330]
click at [553, 131] on div "Add Column" at bounding box center [802, 325] width 1502 height 449
click at [553, 131] on div "Add Column" at bounding box center [762, 325] width 1421 height 449
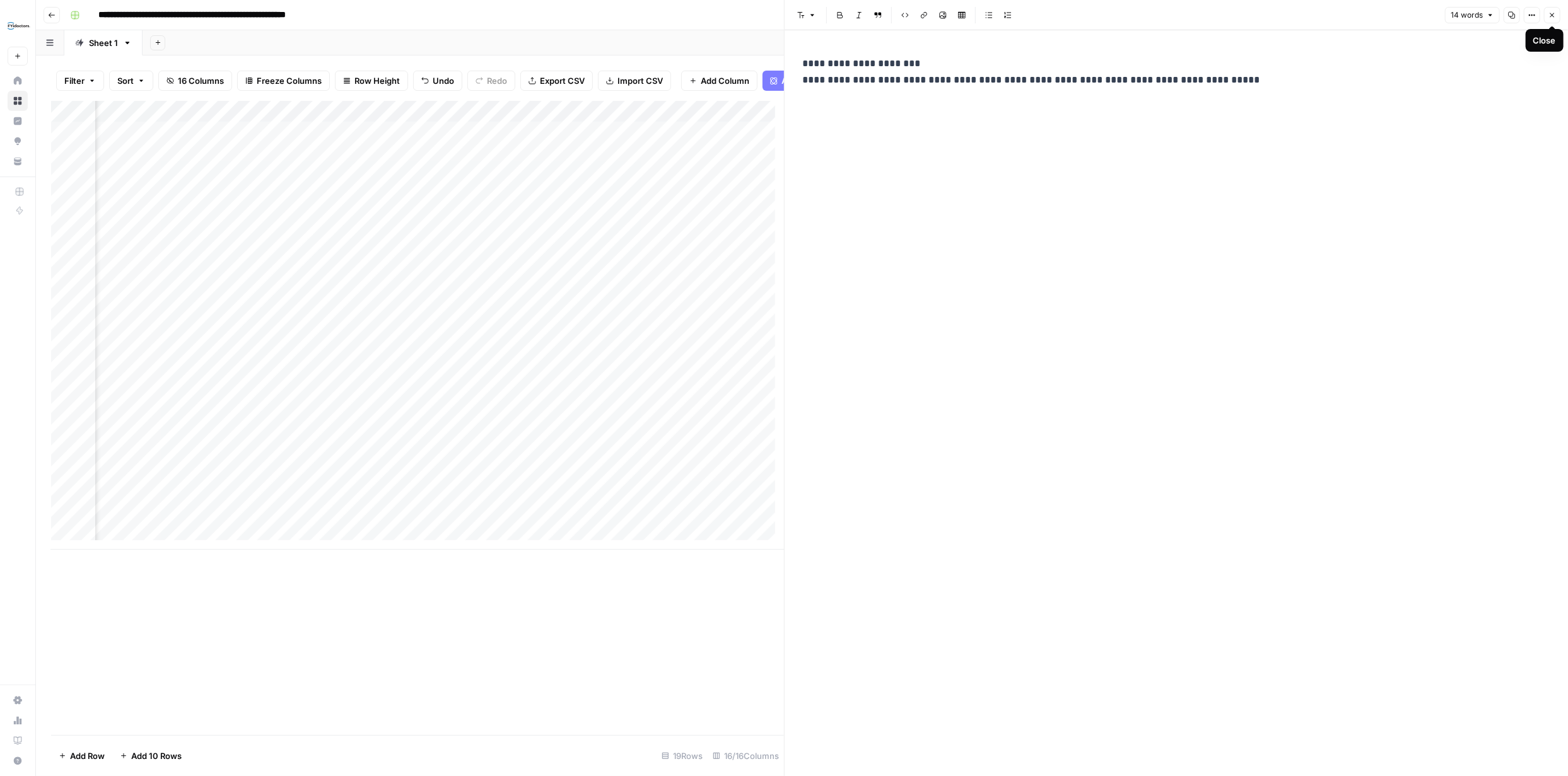
click at [1551, 10] on button "Close" at bounding box center [1552, 15] width 17 height 17
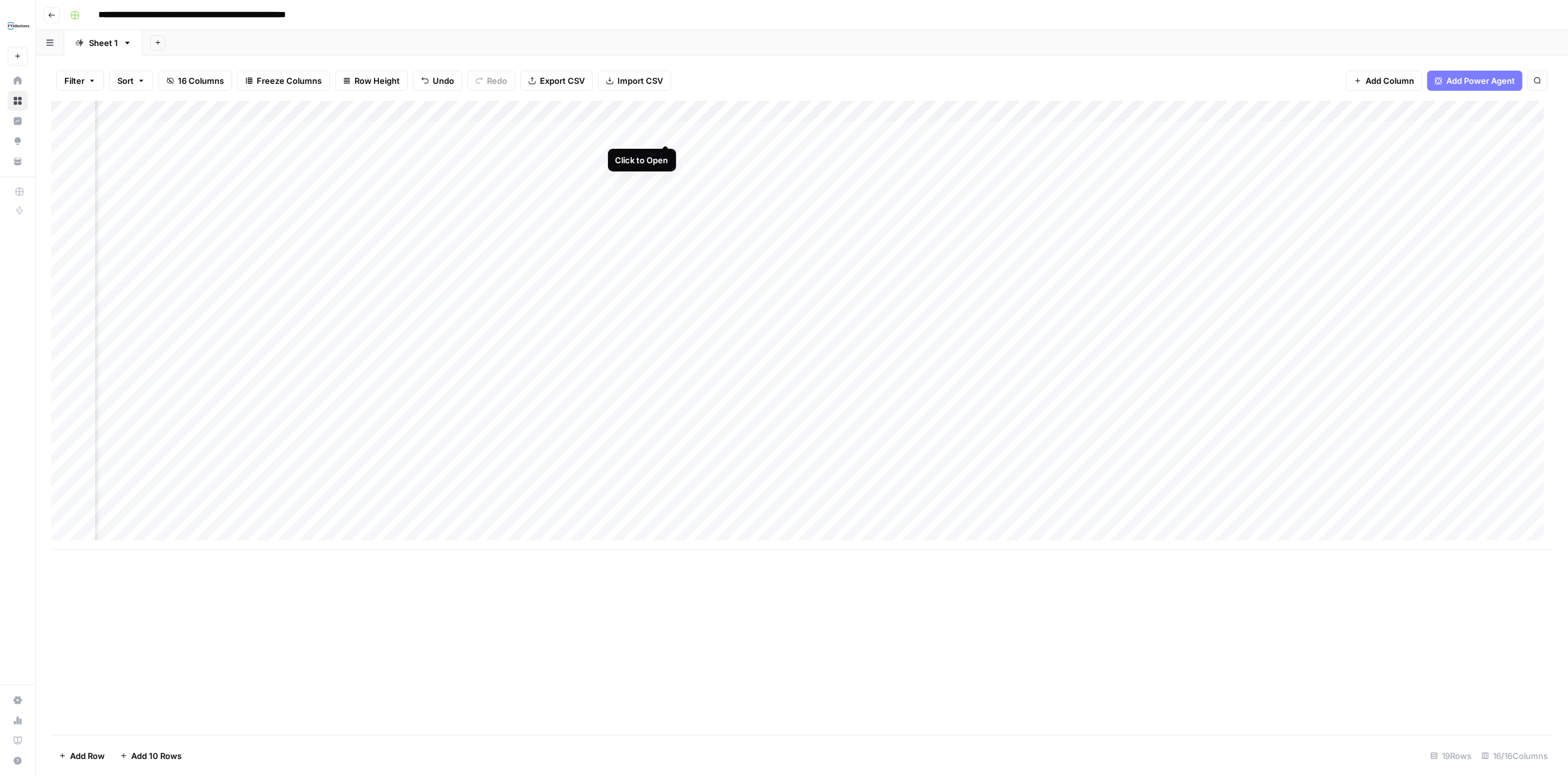
click at [662, 129] on div "Add Column" at bounding box center [802, 325] width 1502 height 449
